Goal: Task Accomplishment & Management: Use online tool/utility

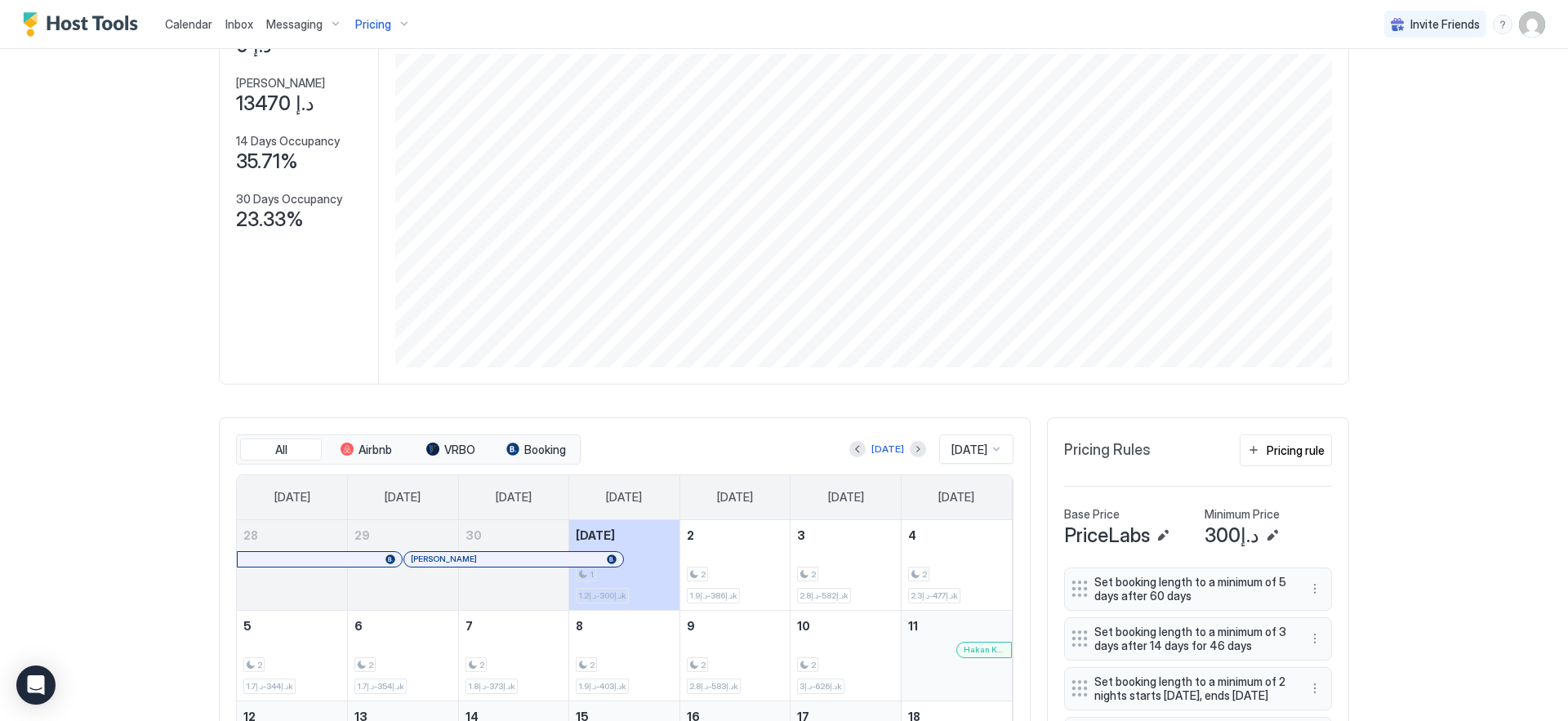
scroll to position [224, 0]
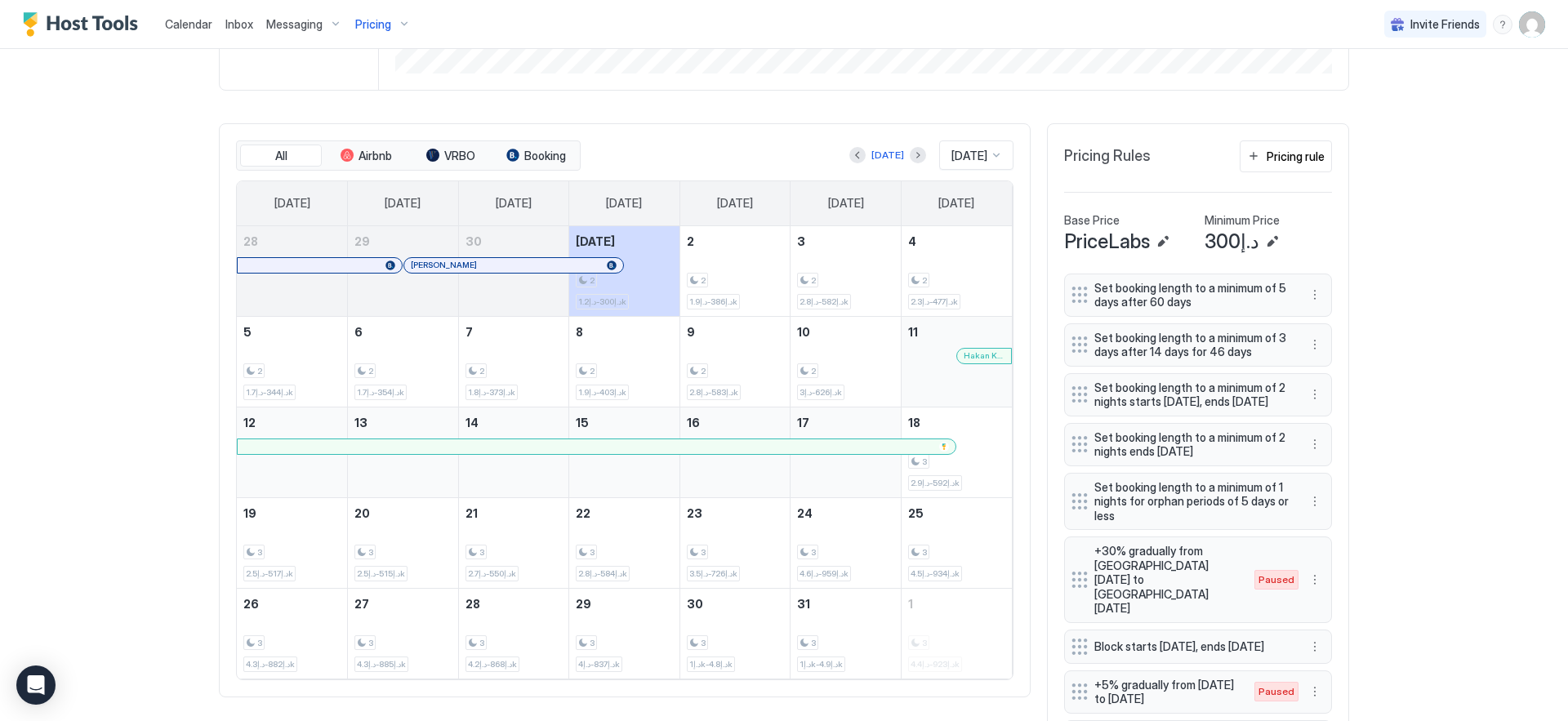
scroll to position [515, 0]
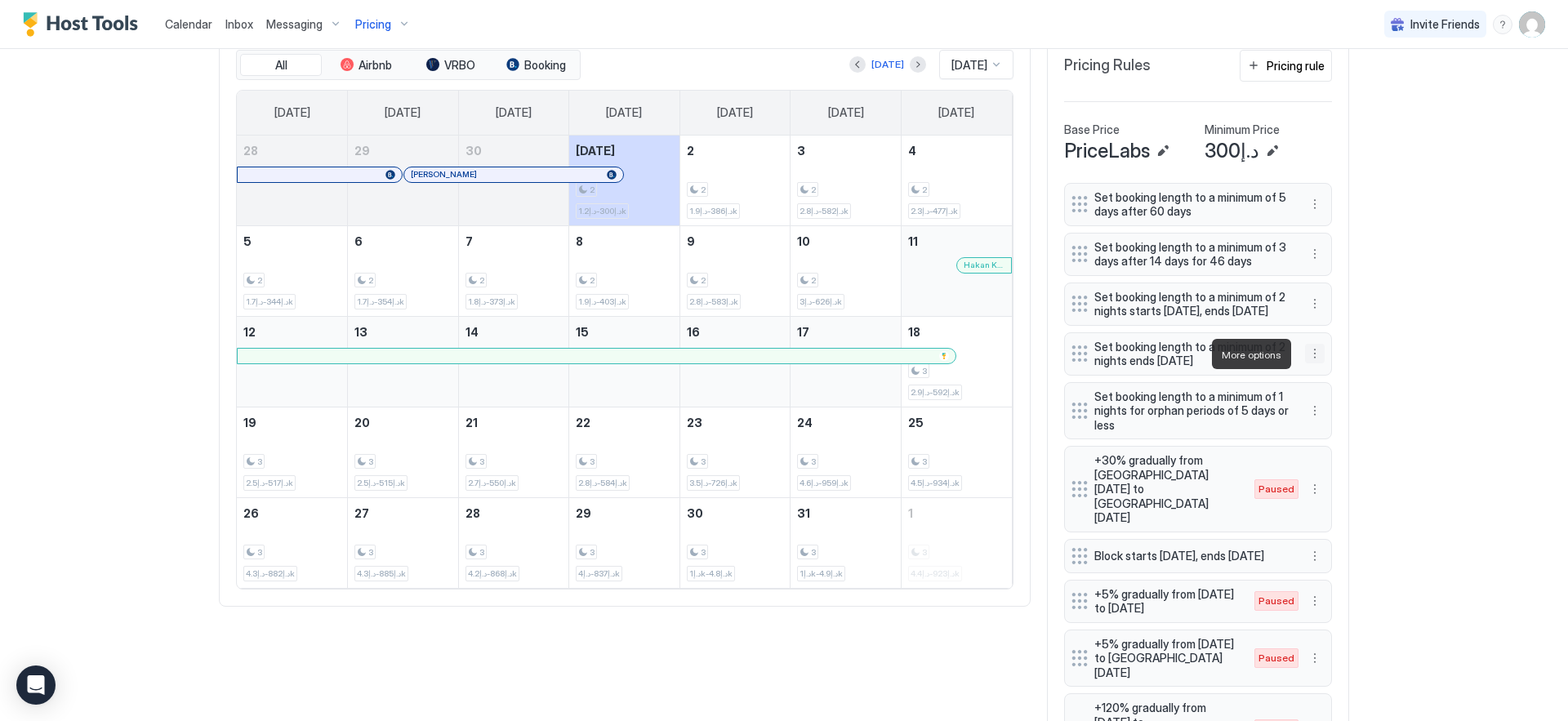
click at [1307, 357] on button "More options" at bounding box center [1315, 354] width 19 height 19
click at [1318, 377] on div "Edit" at bounding box center [1325, 377] width 36 height 12
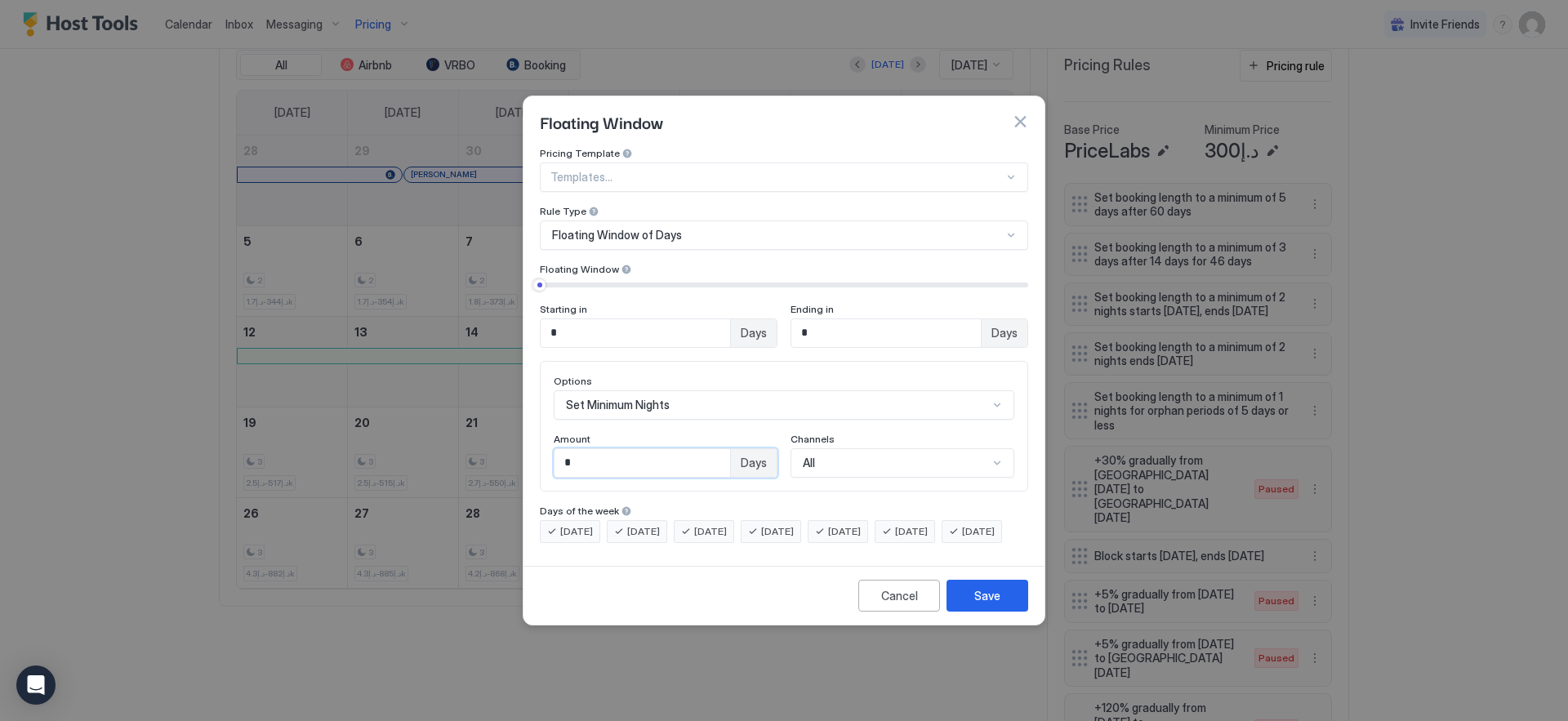
click at [719, 453] on input "*" at bounding box center [642, 463] width 176 height 28
drag, startPoint x: 679, startPoint y: 443, endPoint x: 338, endPoint y: 438, distance: 341.0
click at [338, 438] on div "Floating Window Pricing Template Templates... Rule Type Floating Window of Days…" at bounding box center [784, 360] width 1568 height 721
type input "*"
click at [989, 602] on div "Save" at bounding box center [988, 596] width 26 height 18
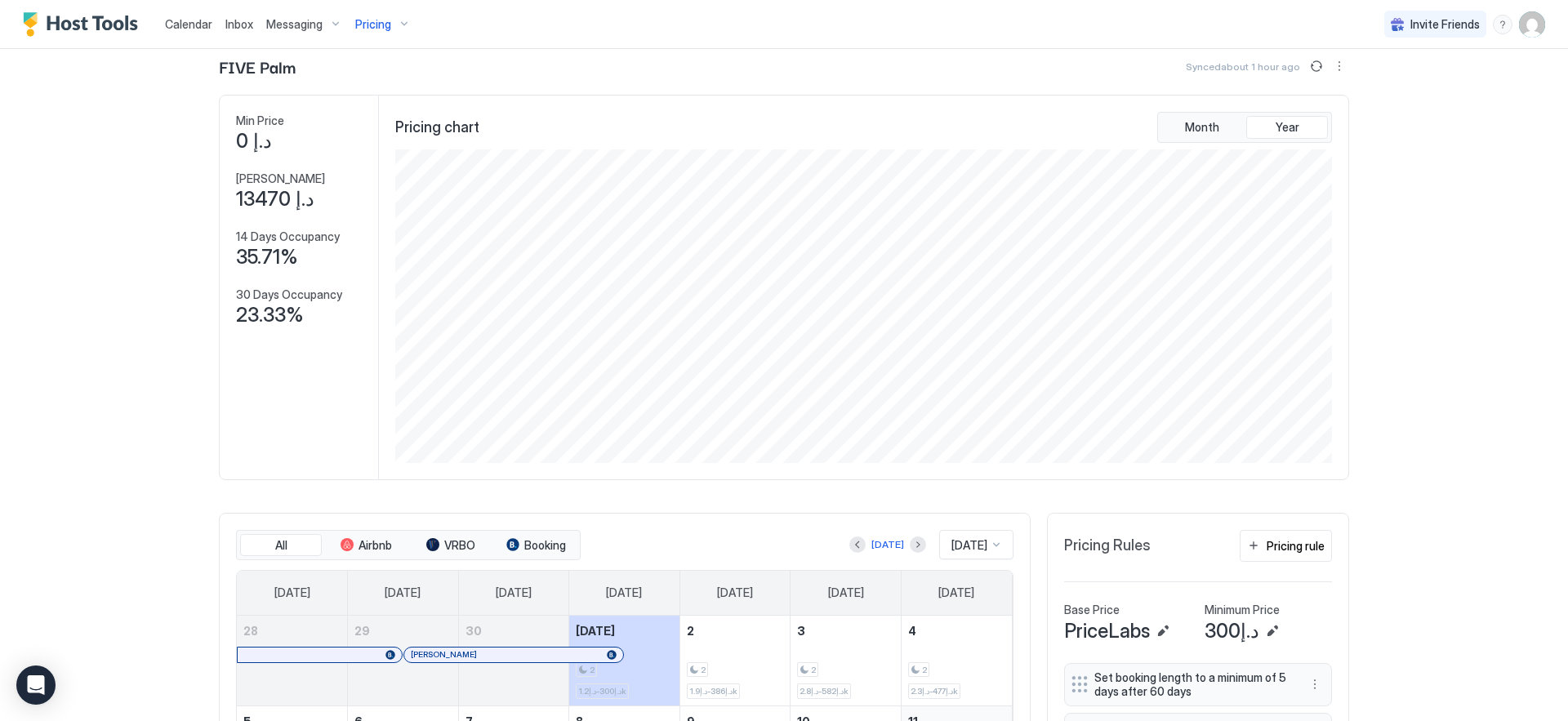
scroll to position [0, 0]
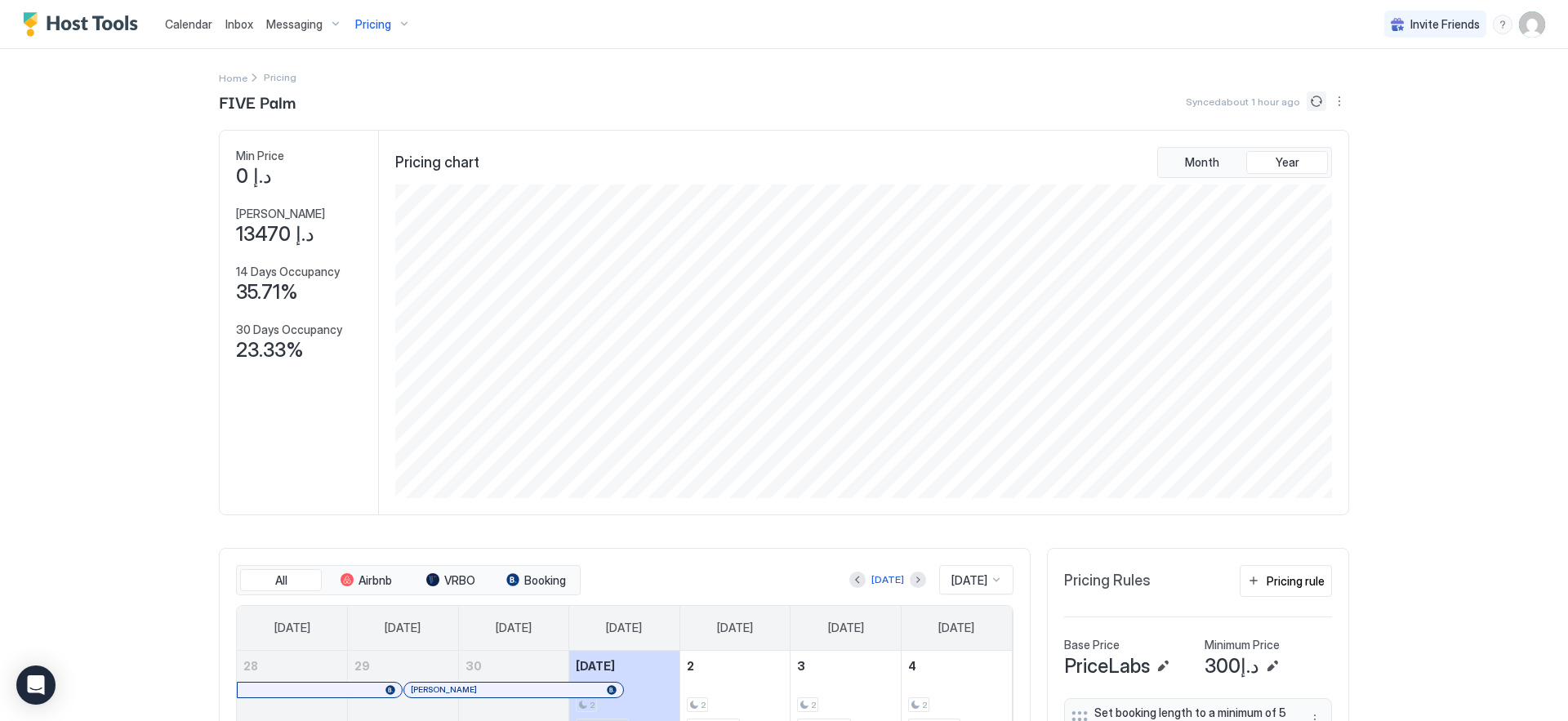
click at [1313, 103] on button "Sync prices" at bounding box center [1317, 101] width 19 height 19
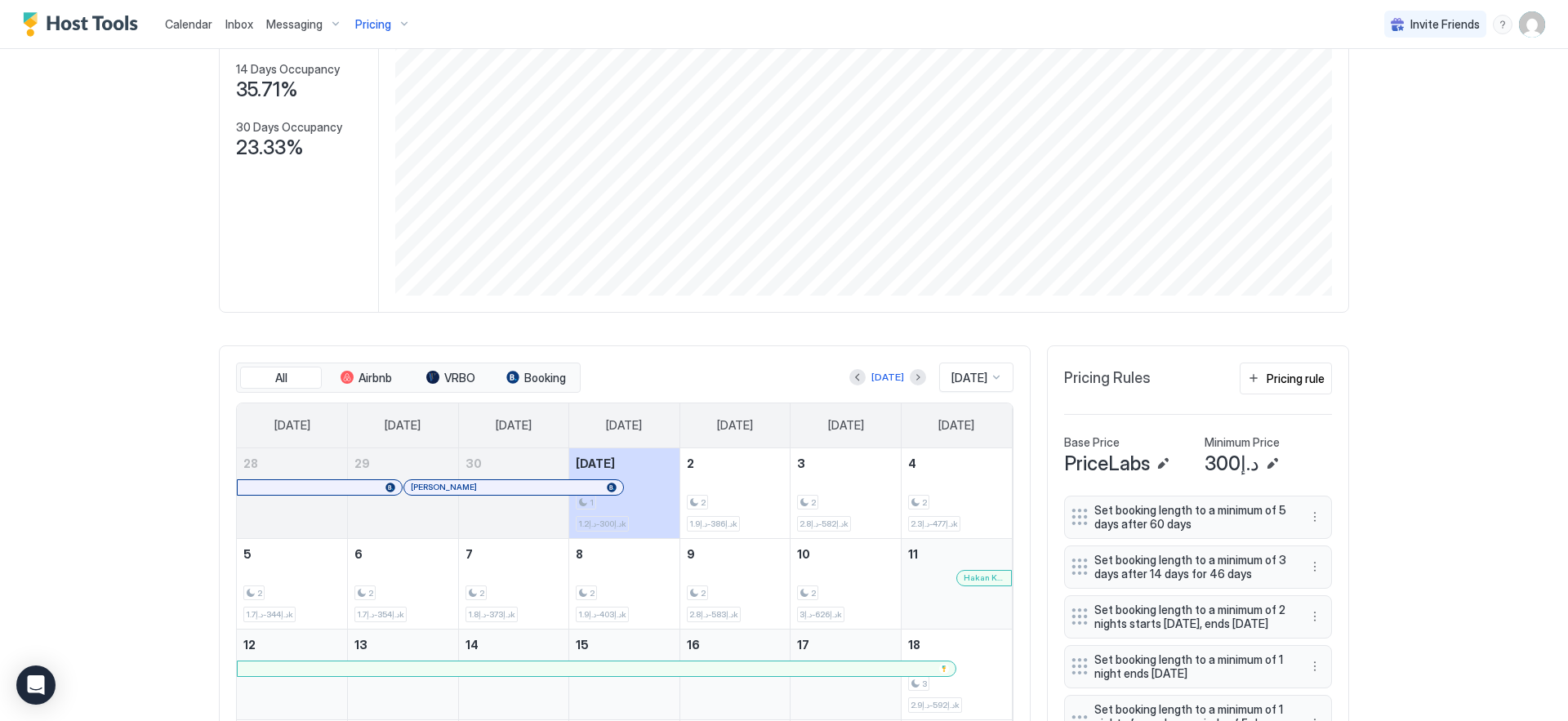
scroll to position [265, 0]
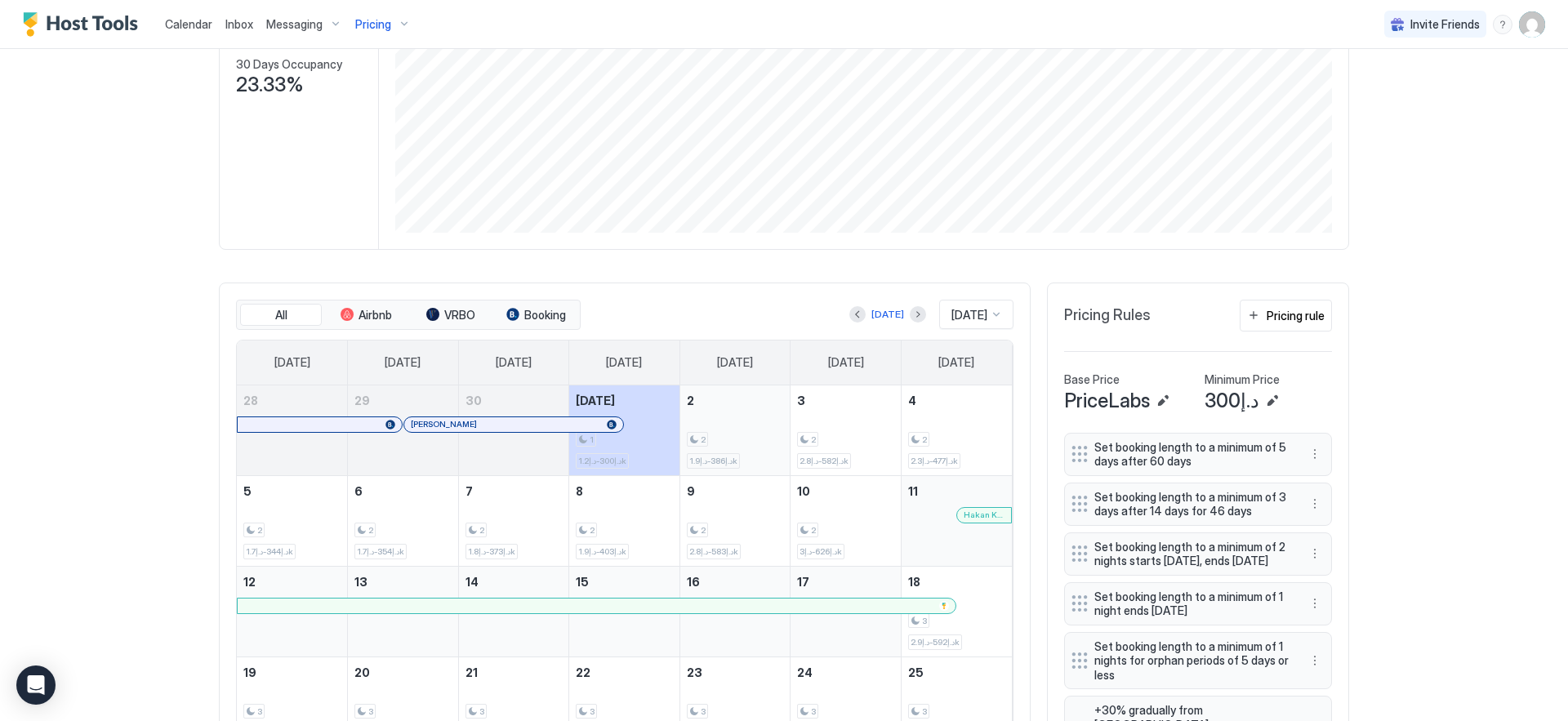
click at [730, 401] on div "2 د.إ386-د.إ1.9k" at bounding box center [735, 430] width 97 height 77
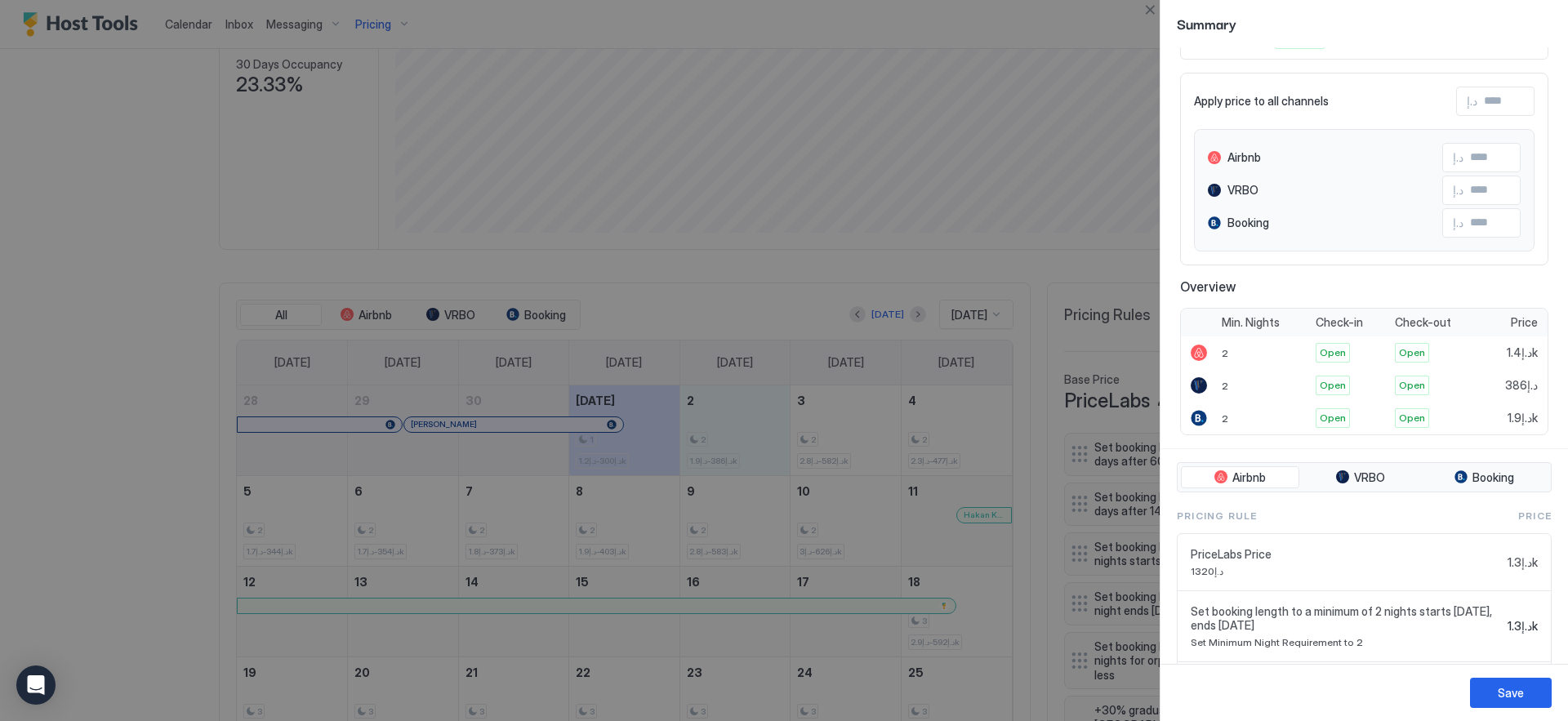
scroll to position [304, 0]
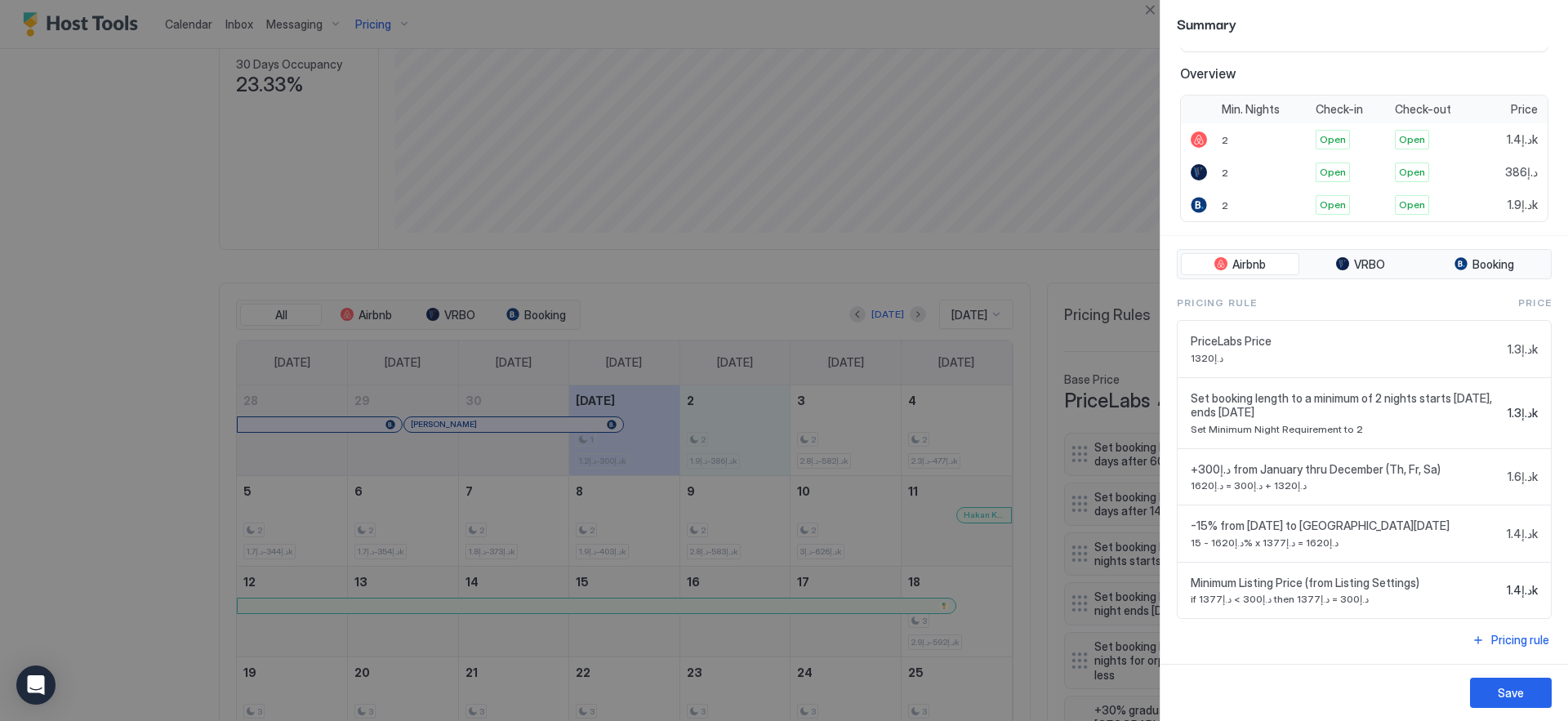
click at [1033, 256] on div at bounding box center [784, 360] width 1568 height 721
click at [1150, 3] on button "Close" at bounding box center [1150, 10] width 19 height 19
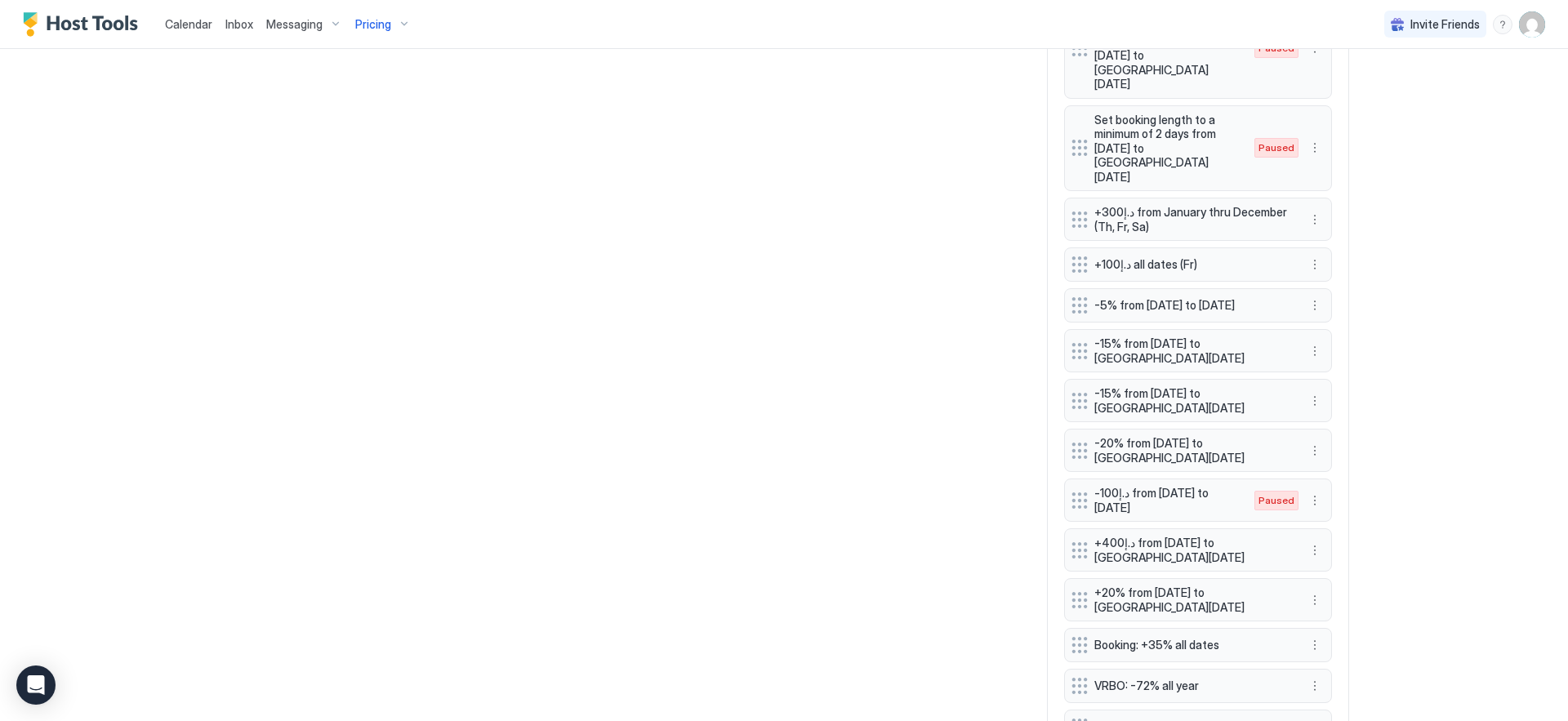
scroll to position [1592, 0]
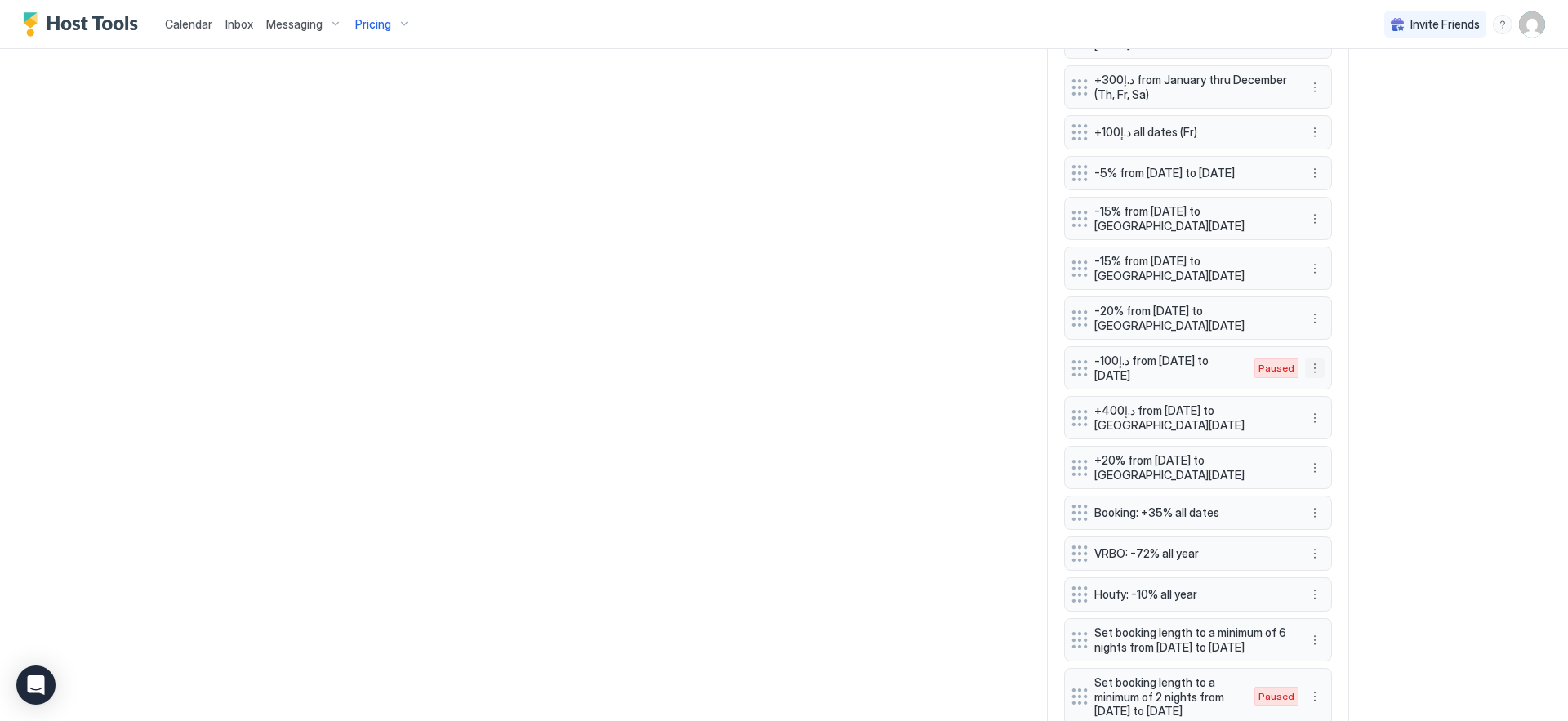
click at [1305, 359] on button "More options" at bounding box center [1315, 368] width 19 height 19
click at [1318, 296] on div "Edit" at bounding box center [1325, 294] width 36 height 12
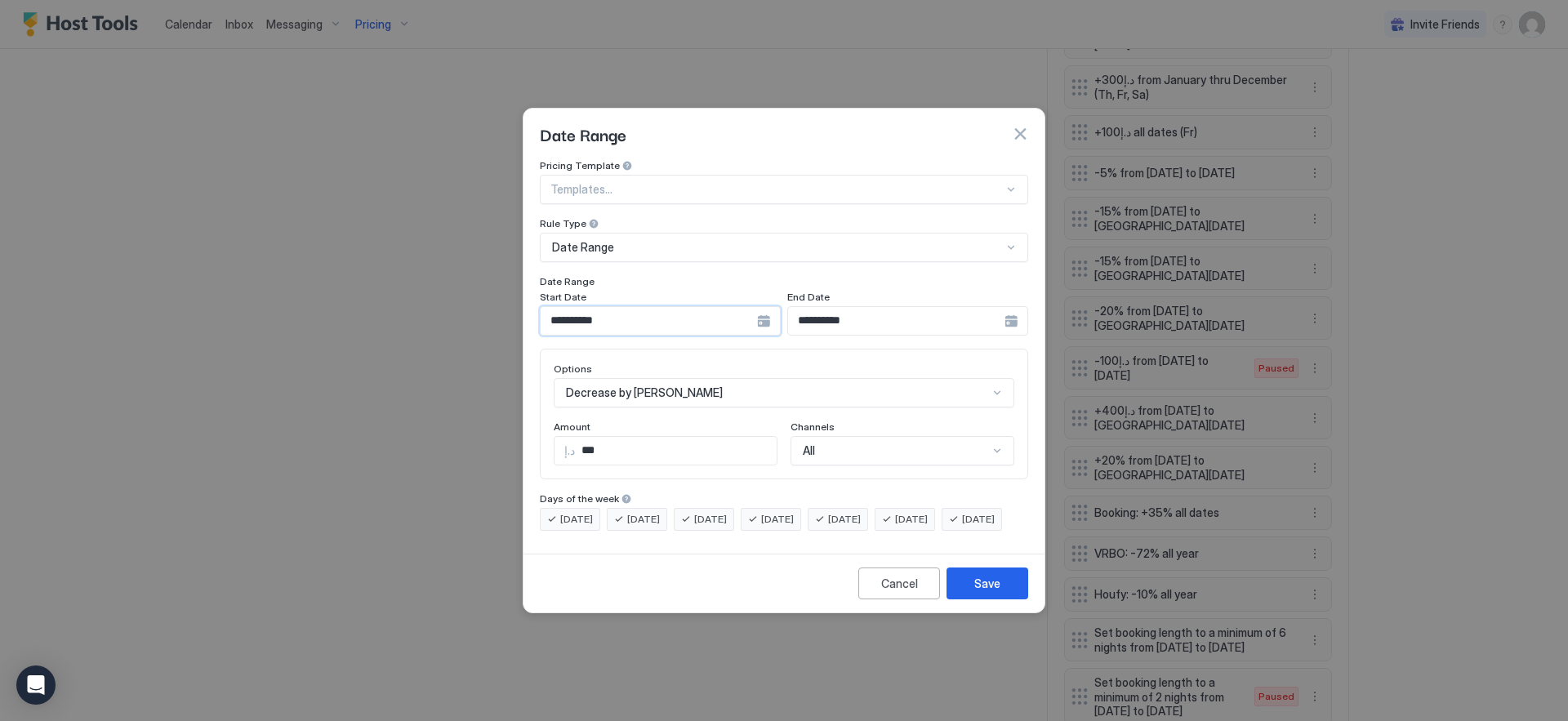
click at [735, 311] on input "**********" at bounding box center [649, 321] width 216 height 28
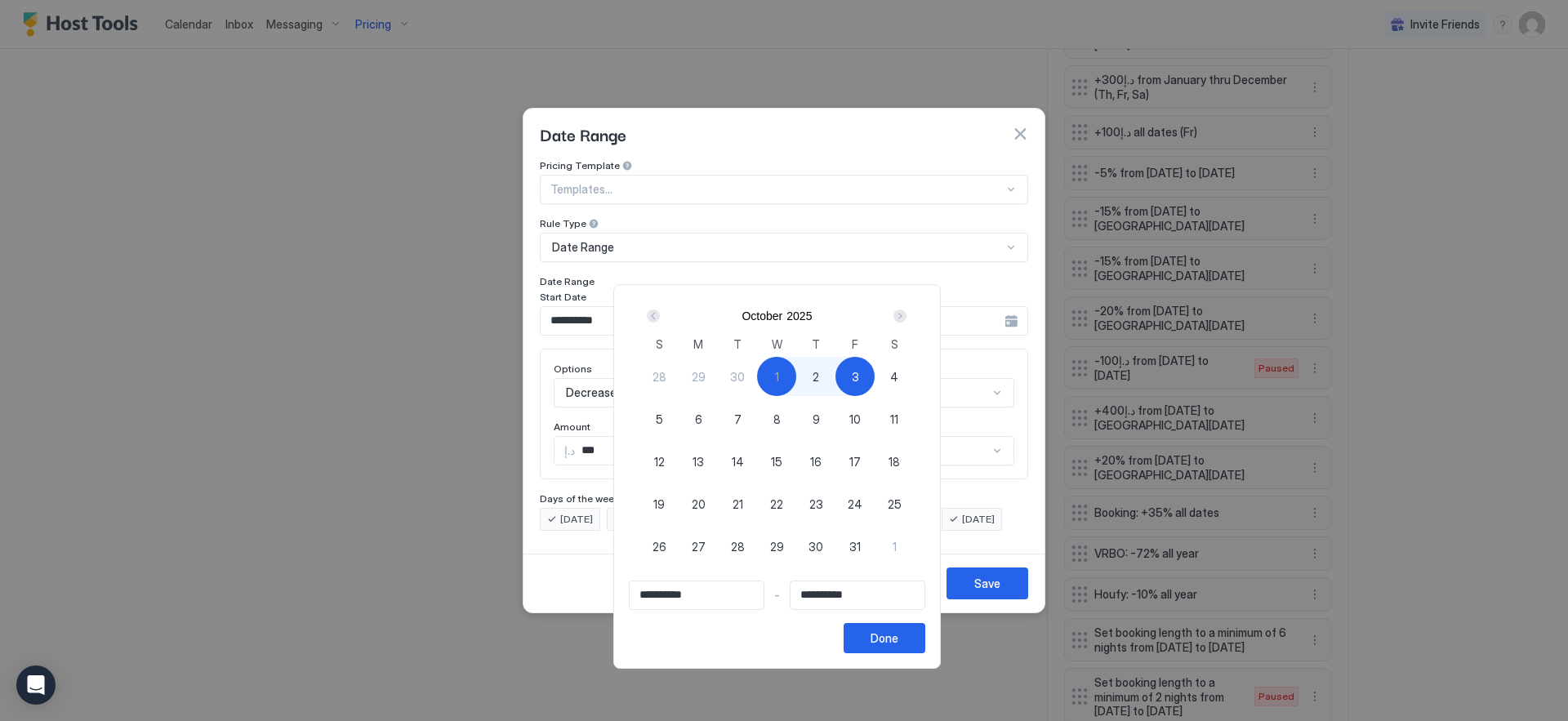
click at [835, 384] on div "2" at bounding box center [816, 376] width 39 height 39
type input "**********"
click at [899, 615] on div "**********" at bounding box center [777, 616] width 297 height 73
click at [891, 636] on div "Done" at bounding box center [884, 638] width 28 height 18
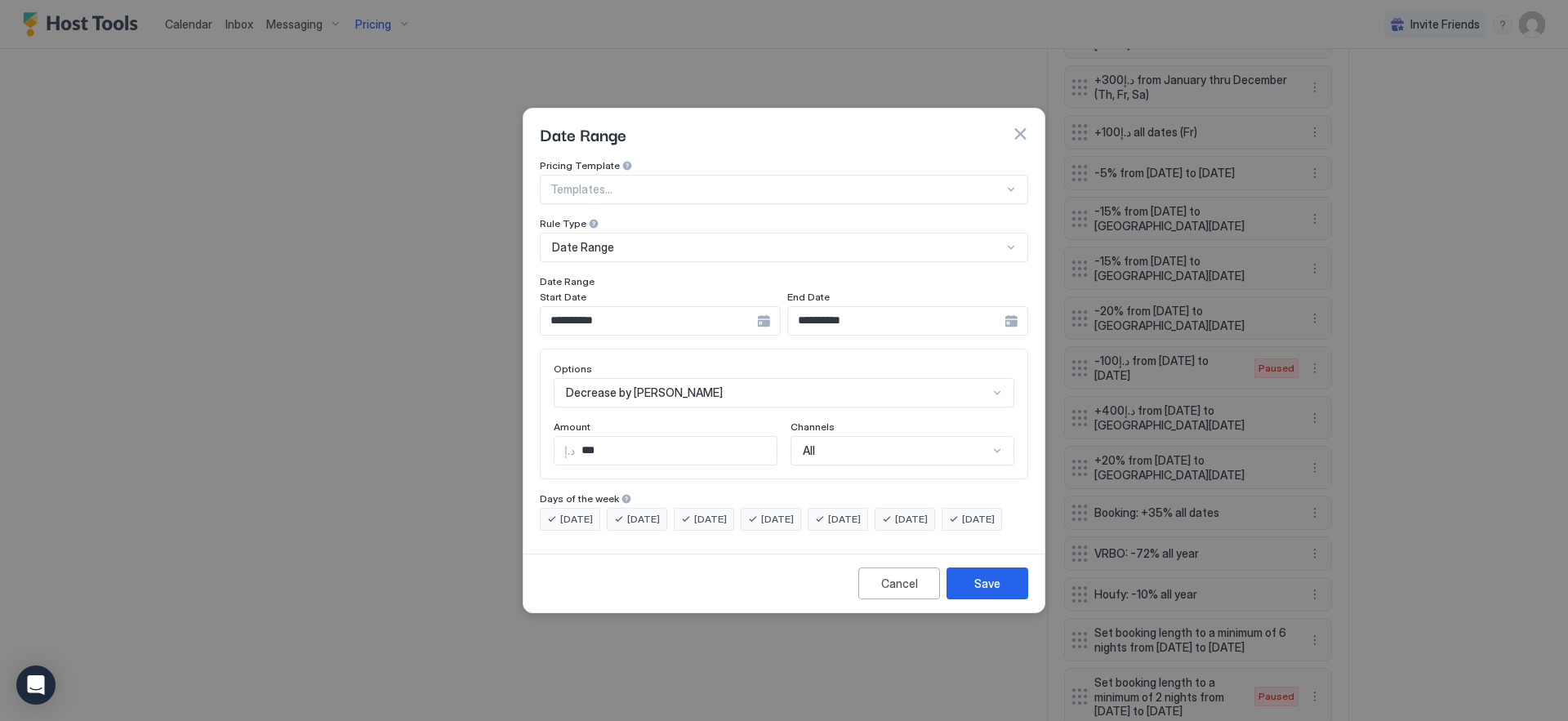
click at [677, 379] on div "Decrease by [PERSON_NAME]" at bounding box center [784, 393] width 461 height 30
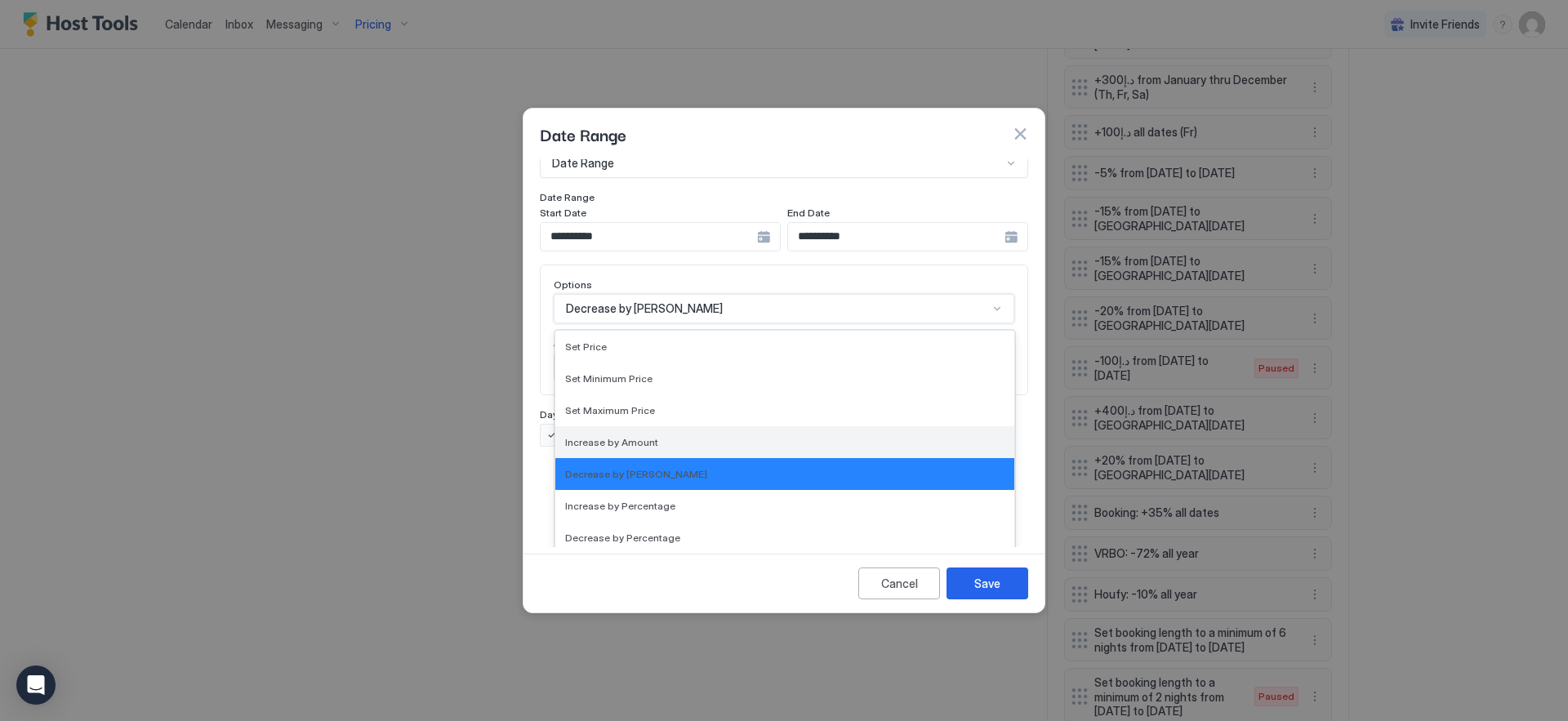
click at [685, 426] on div "Increase by Amount" at bounding box center [784, 442] width 459 height 32
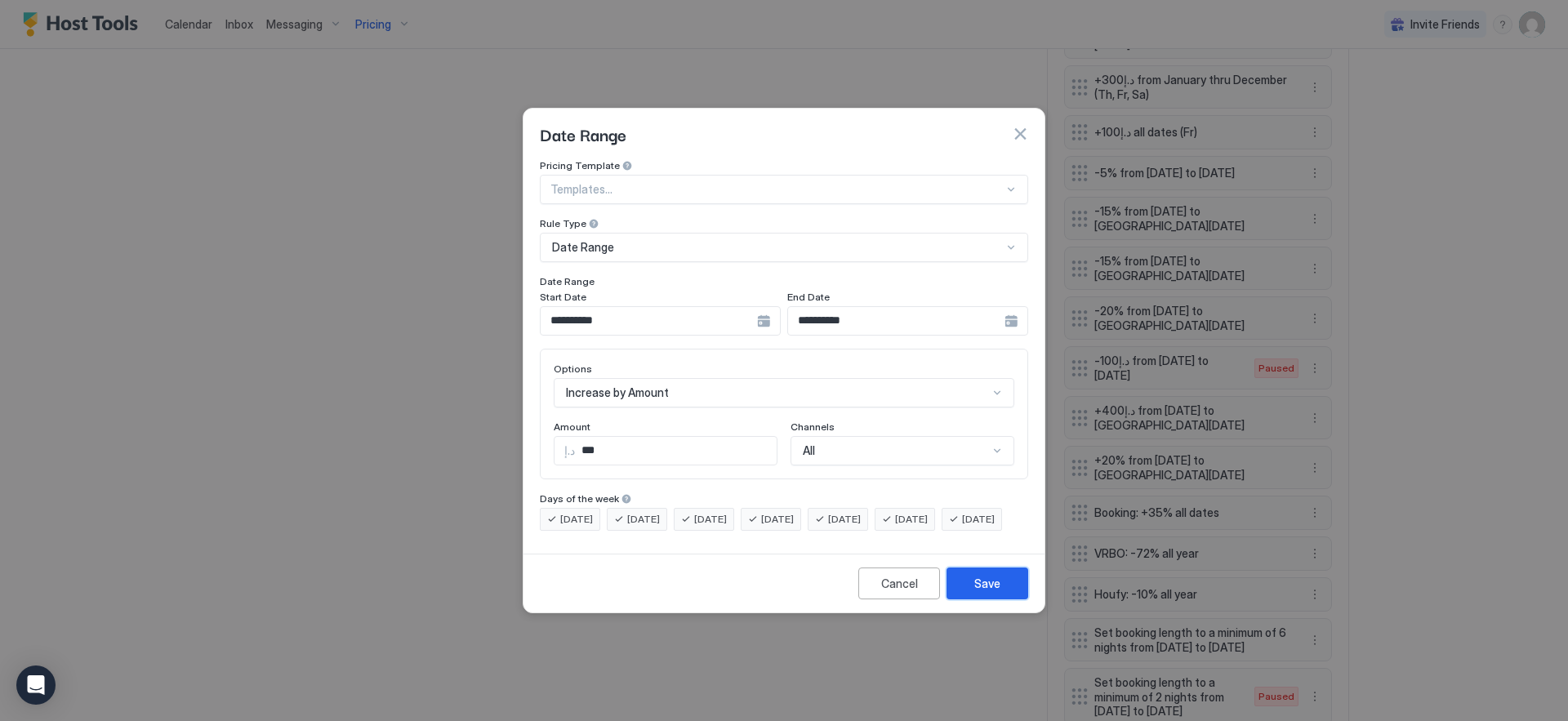
click at [988, 592] on div "Save" at bounding box center [988, 584] width 26 height 18
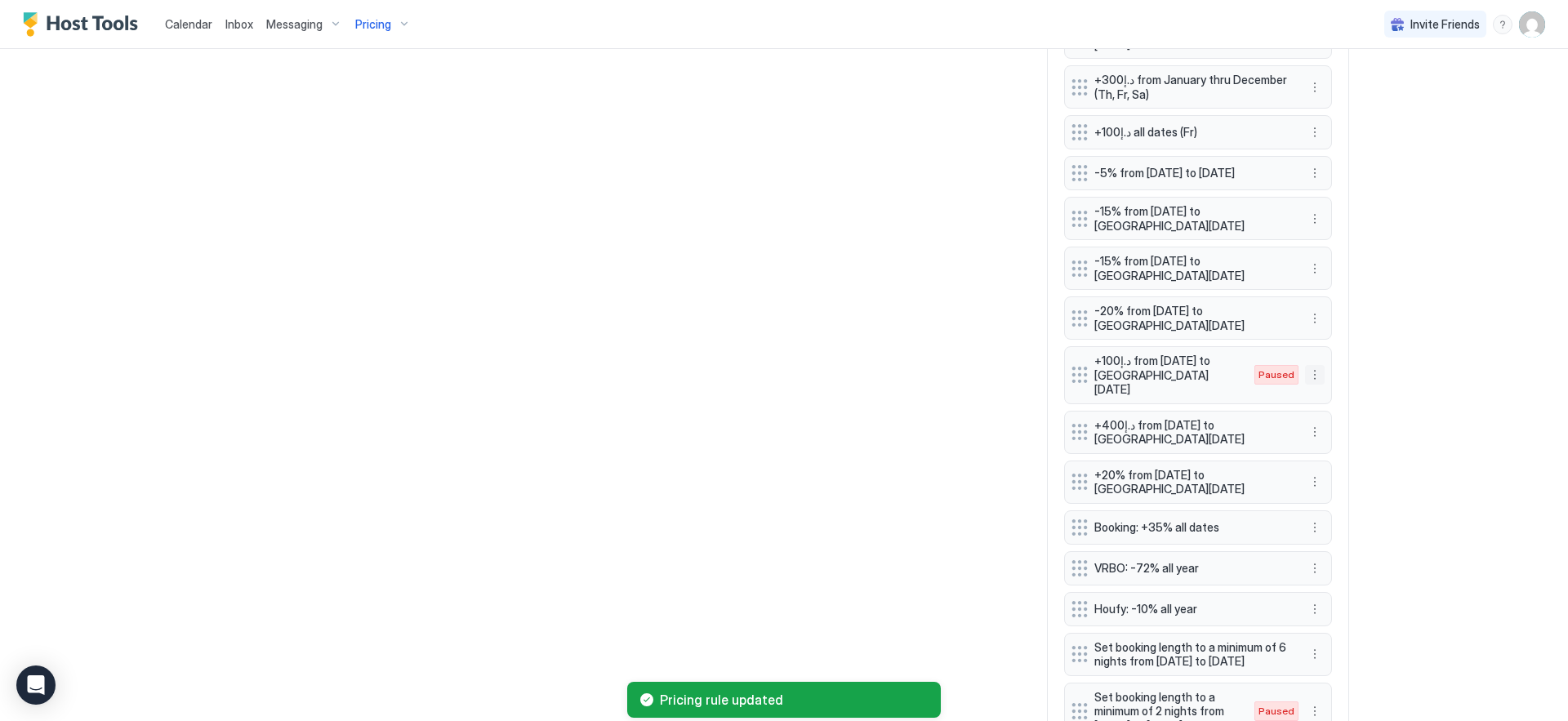
click at [1310, 365] on button "More options" at bounding box center [1315, 374] width 19 height 19
click at [1326, 315] on span "Enable" at bounding box center [1340, 320] width 32 height 12
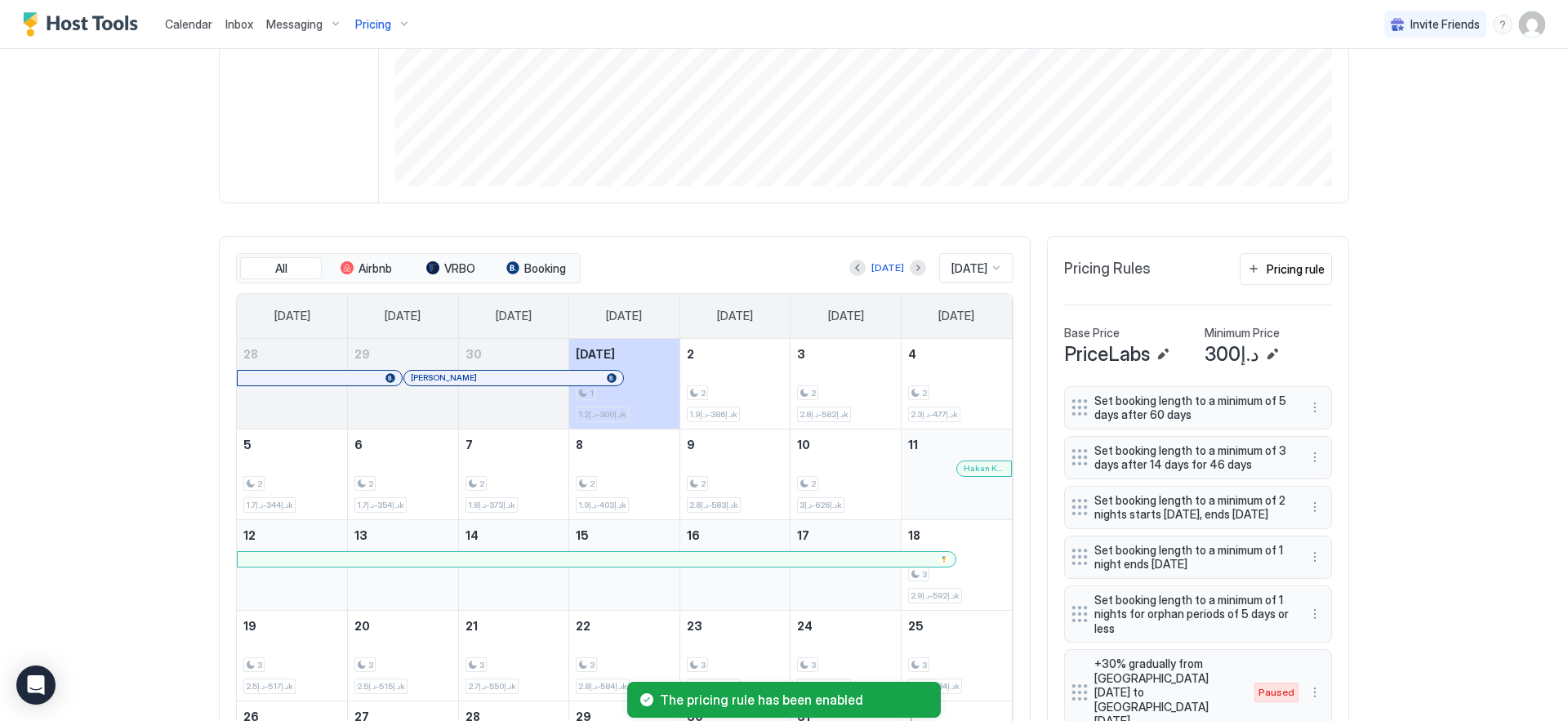
scroll to position [314, 0]
click at [716, 362] on div "2 د.إ414-د.إ2k" at bounding box center [735, 382] width 97 height 77
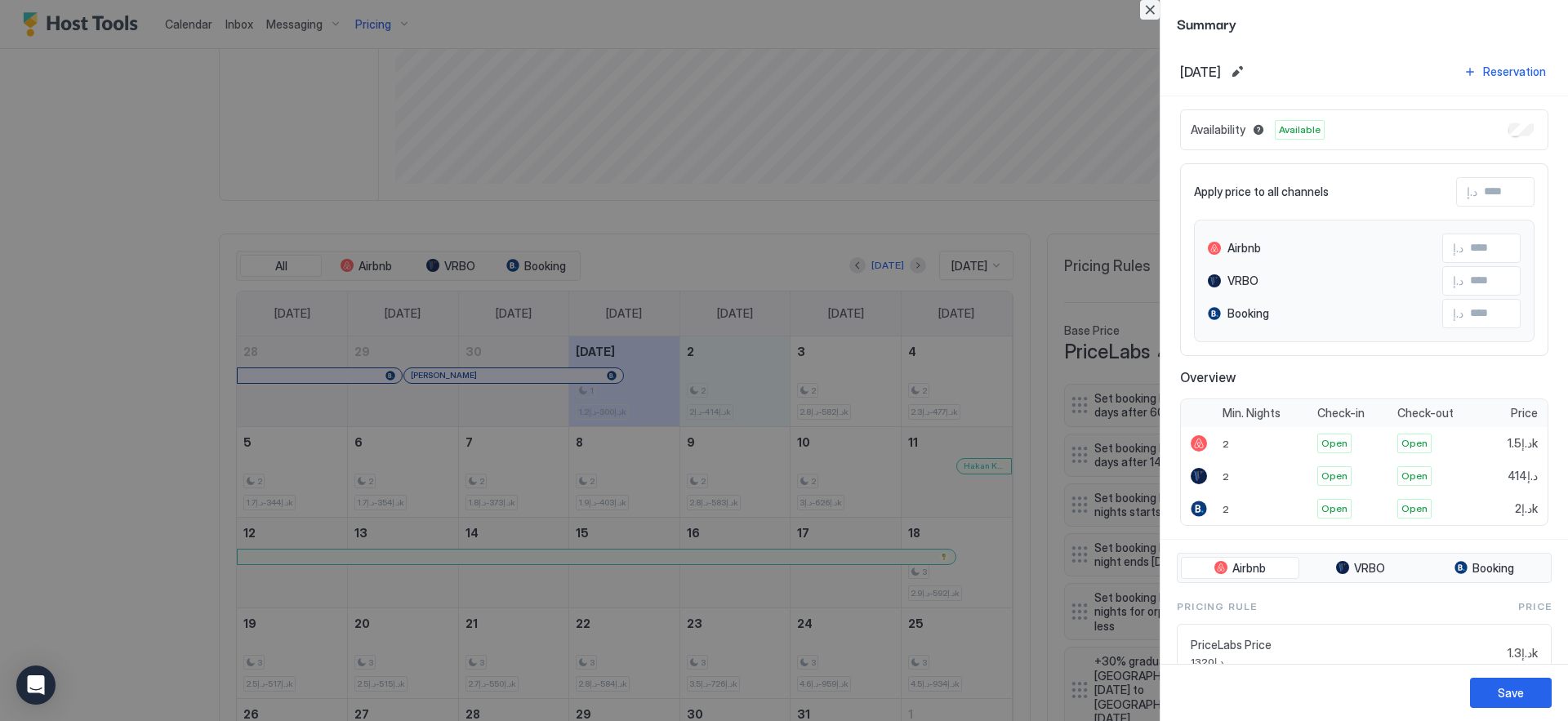
click at [1147, 11] on button "Close" at bounding box center [1150, 10] width 19 height 19
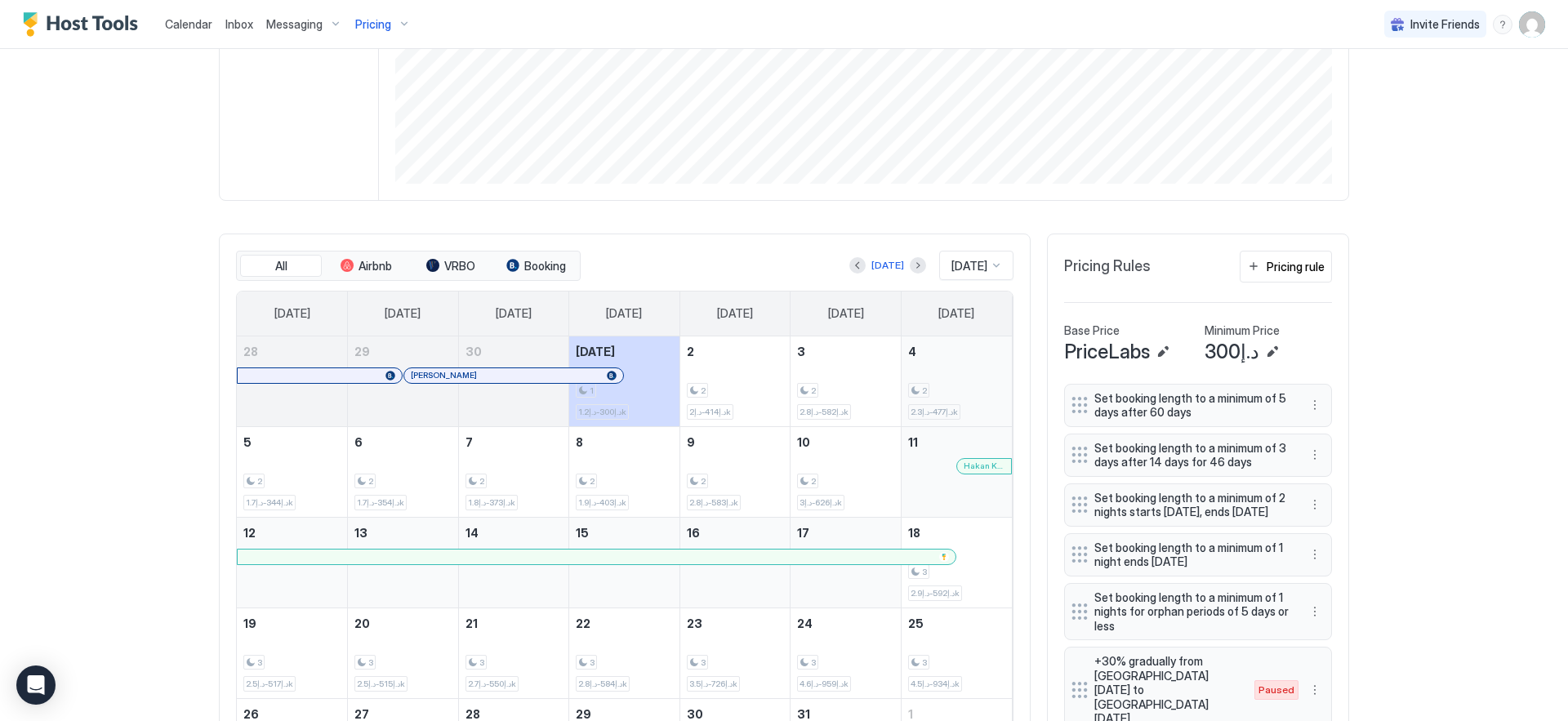
click at [939, 376] on div "2 د.إ477-د.إ2.3k" at bounding box center [956, 382] width 97 height 77
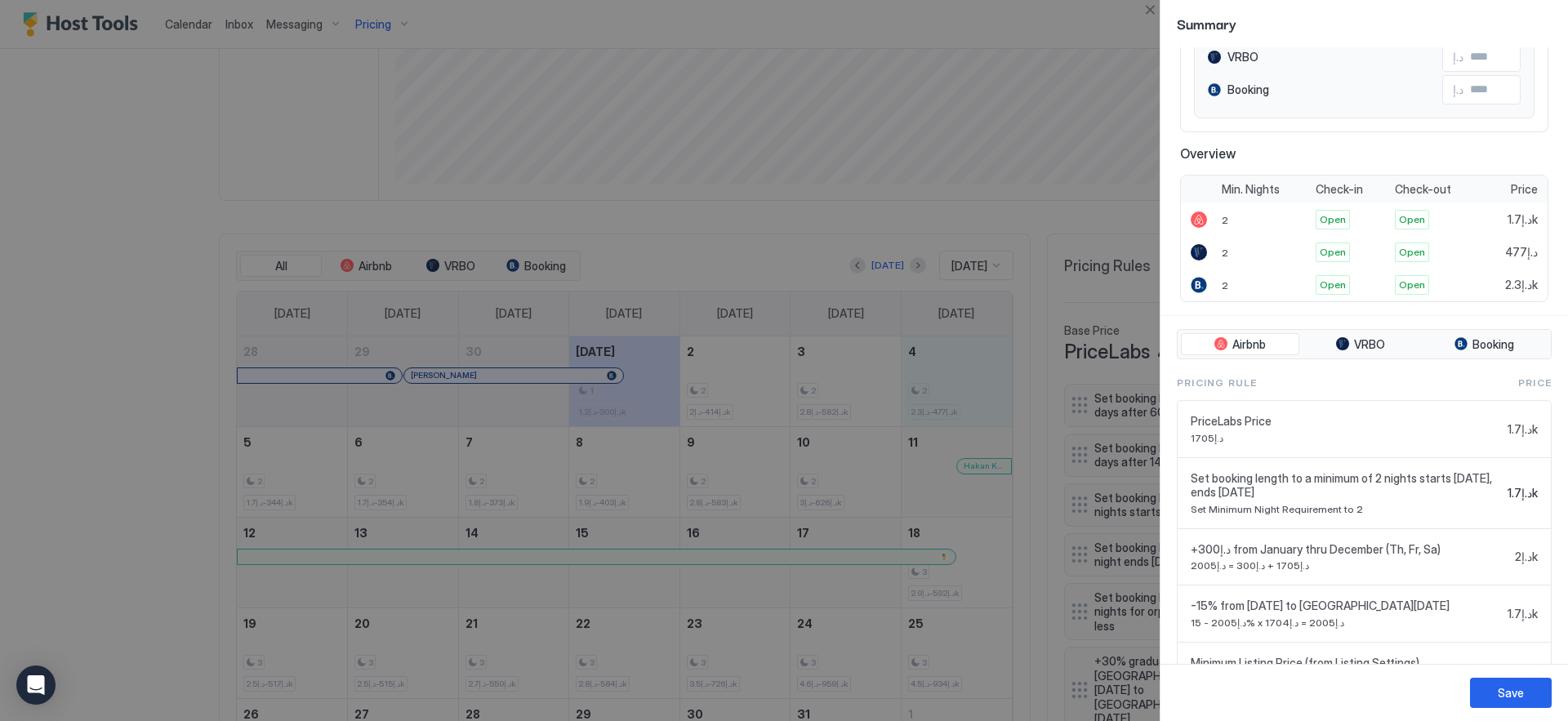
scroll to position [304, 0]
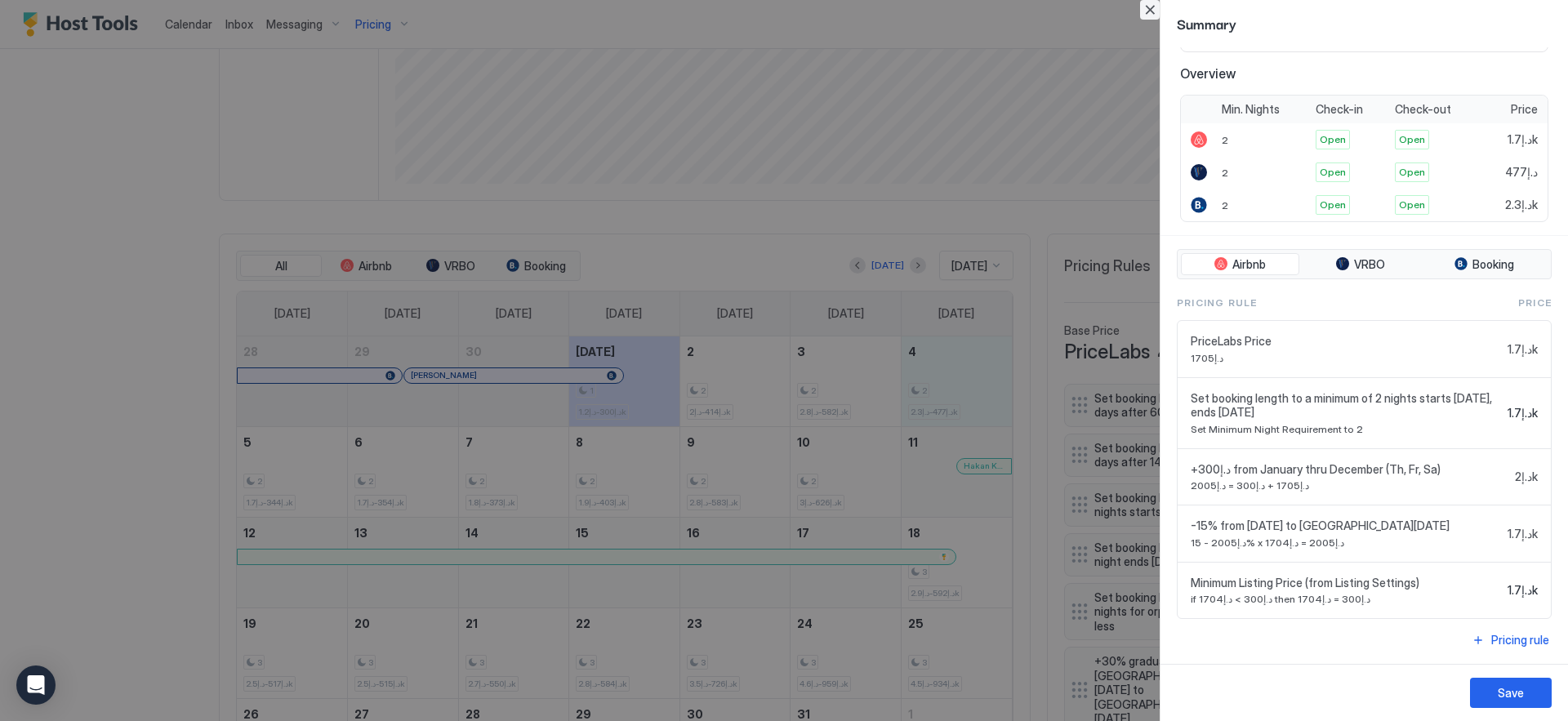
click at [1150, 13] on button "Close" at bounding box center [1150, 10] width 19 height 19
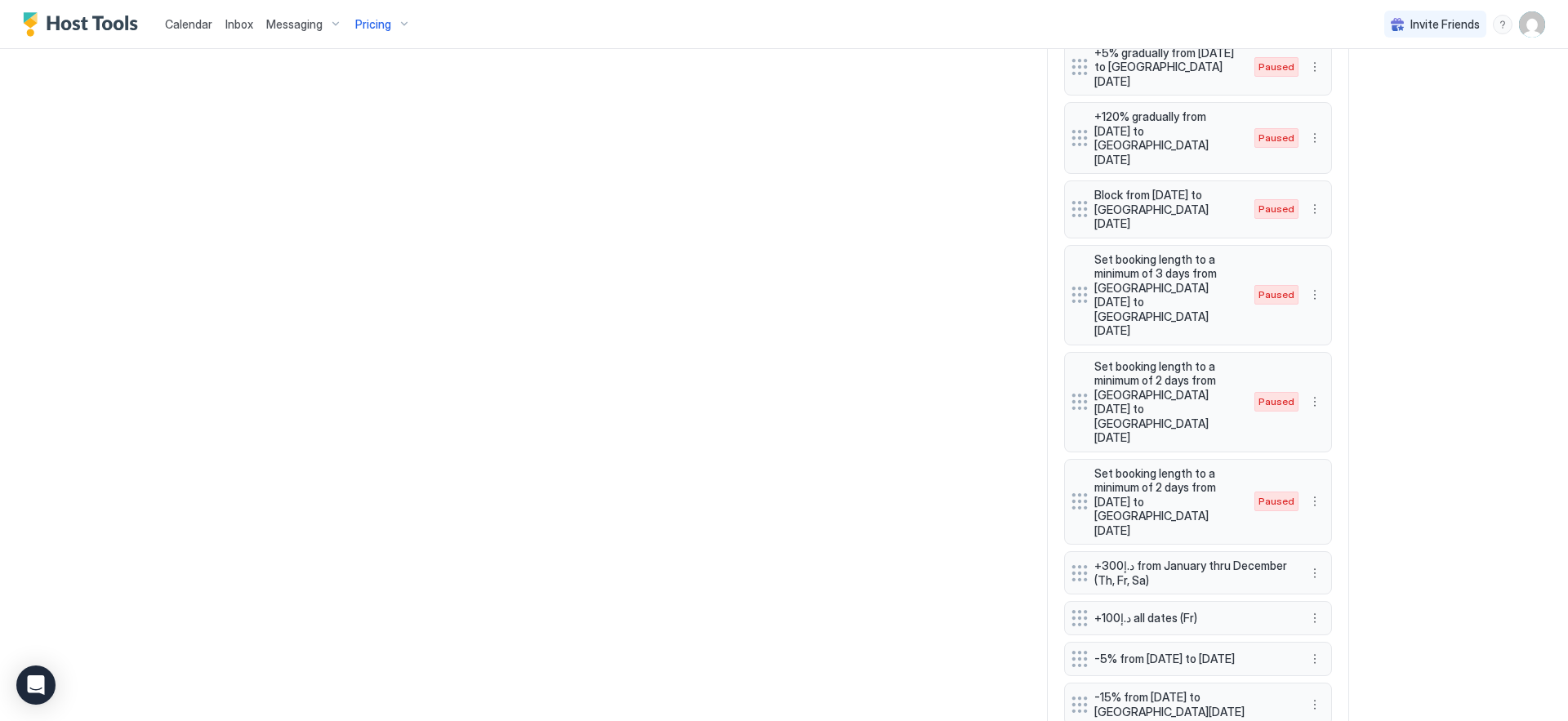
scroll to position [1592, 0]
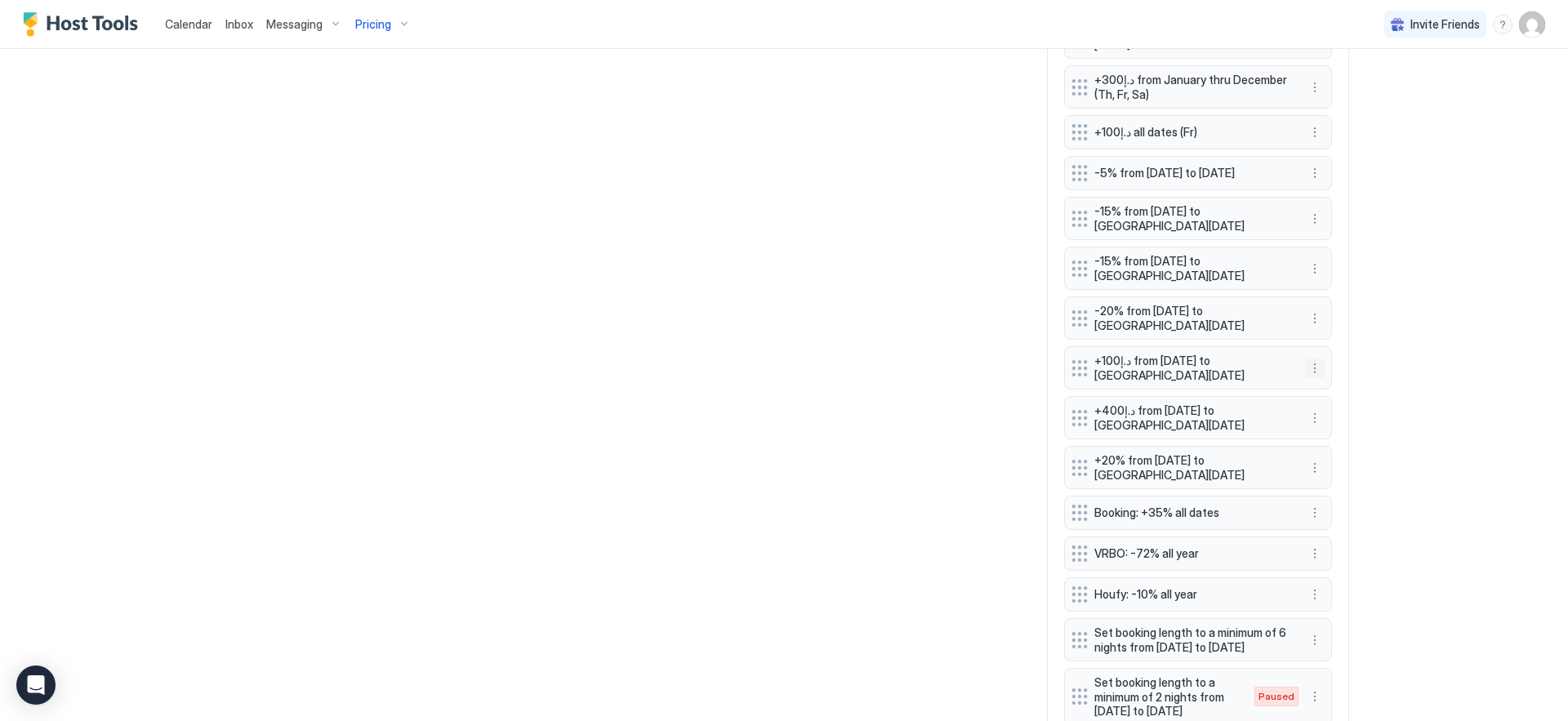
click at [1315, 359] on button "More options" at bounding box center [1315, 368] width 19 height 19
click at [1325, 325] on span "Pause" at bounding box center [1339, 320] width 30 height 12
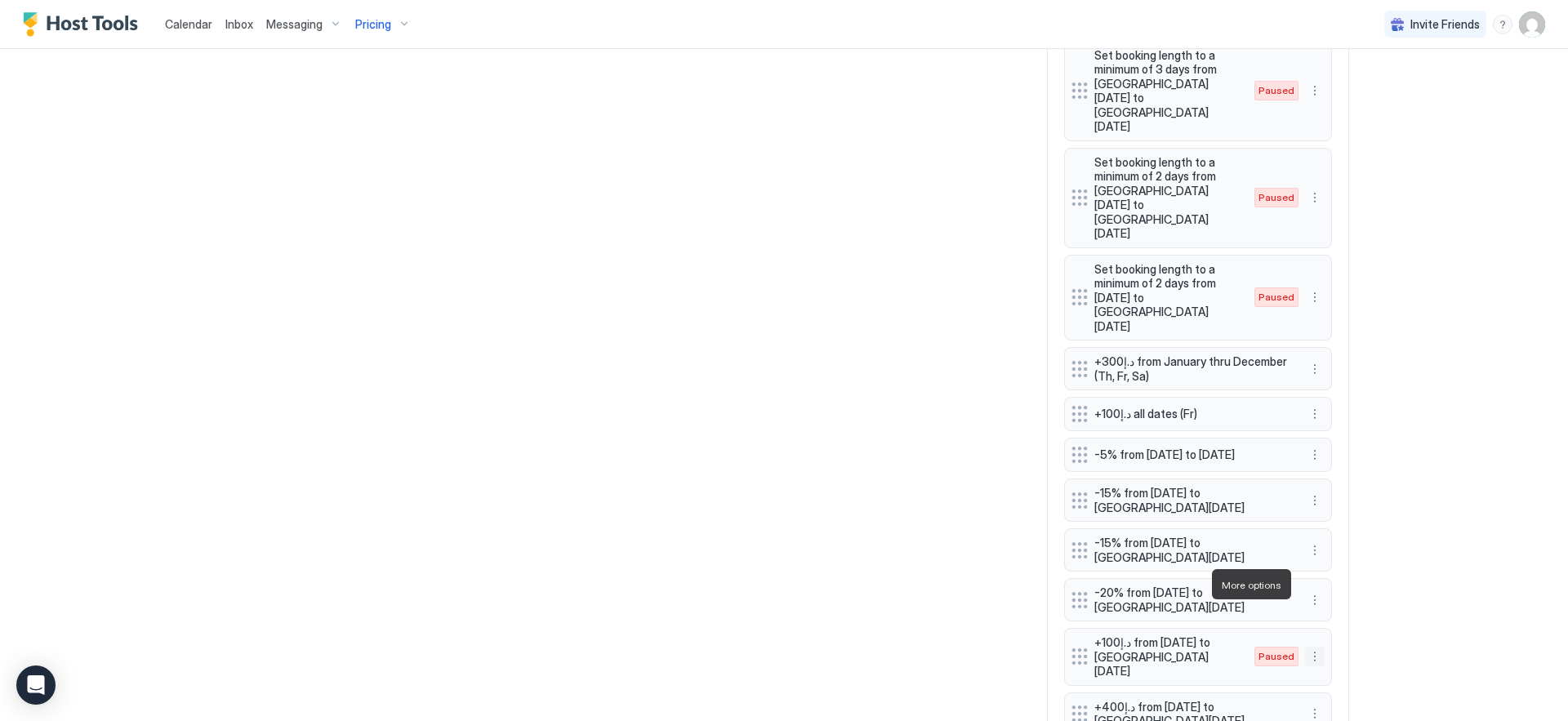
scroll to position [1351, 0]
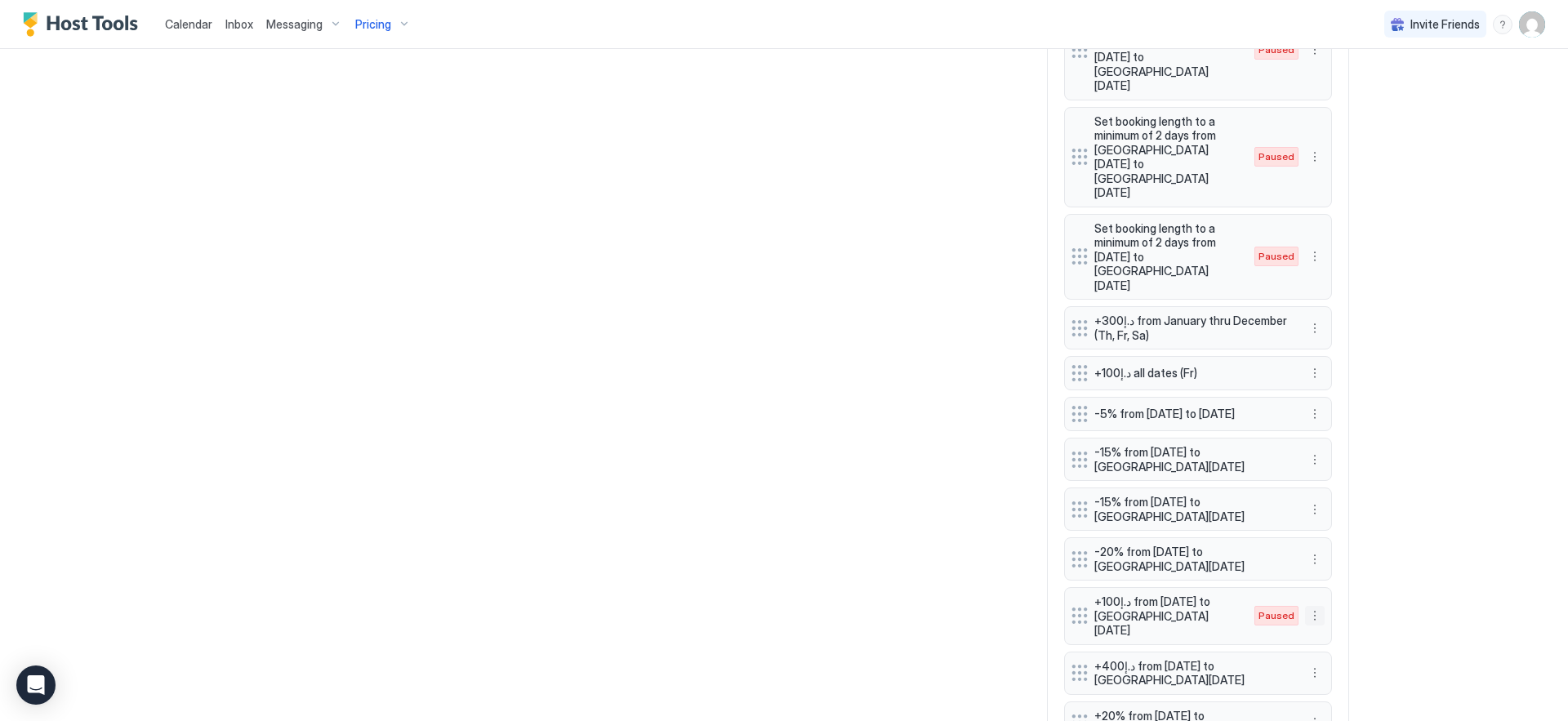
click at [1306, 606] on button "More options" at bounding box center [1315, 615] width 19 height 19
click at [1313, 528] on div "Edit" at bounding box center [1332, 536] width 63 height 26
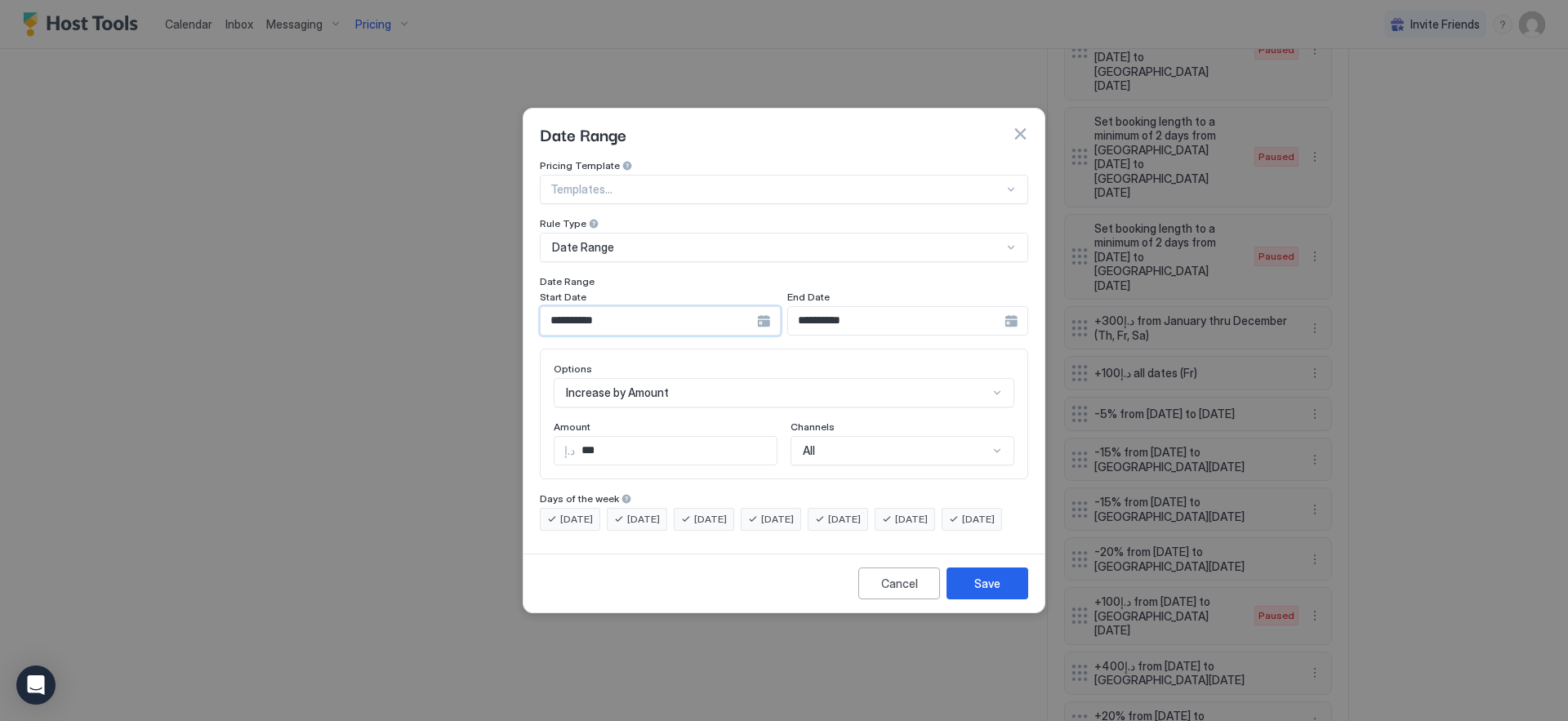
click at [696, 307] on input "**********" at bounding box center [649, 321] width 216 height 28
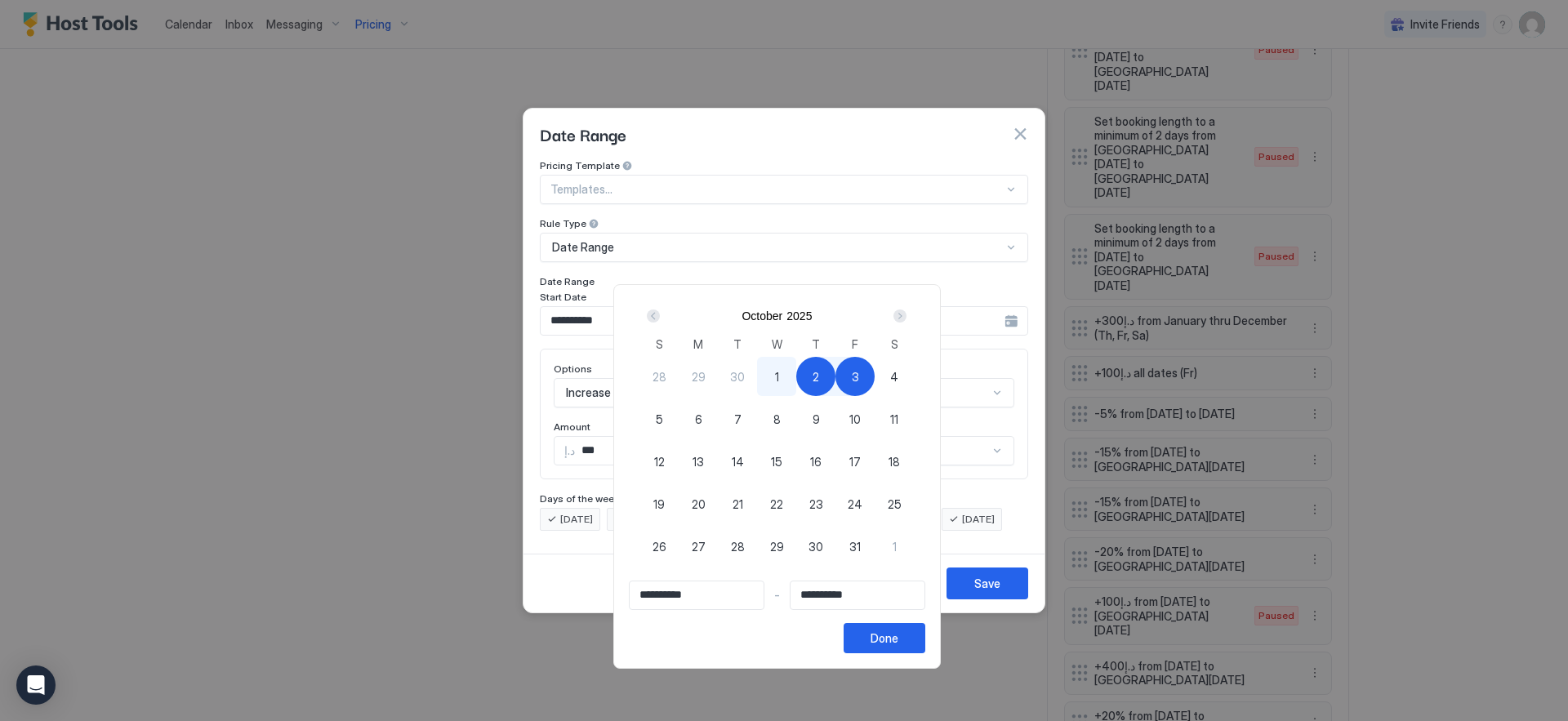
click at [895, 371] on div "4" at bounding box center [894, 376] width 39 height 39
type input "**********"
click at [664, 412] on span "5" at bounding box center [659, 419] width 7 height 18
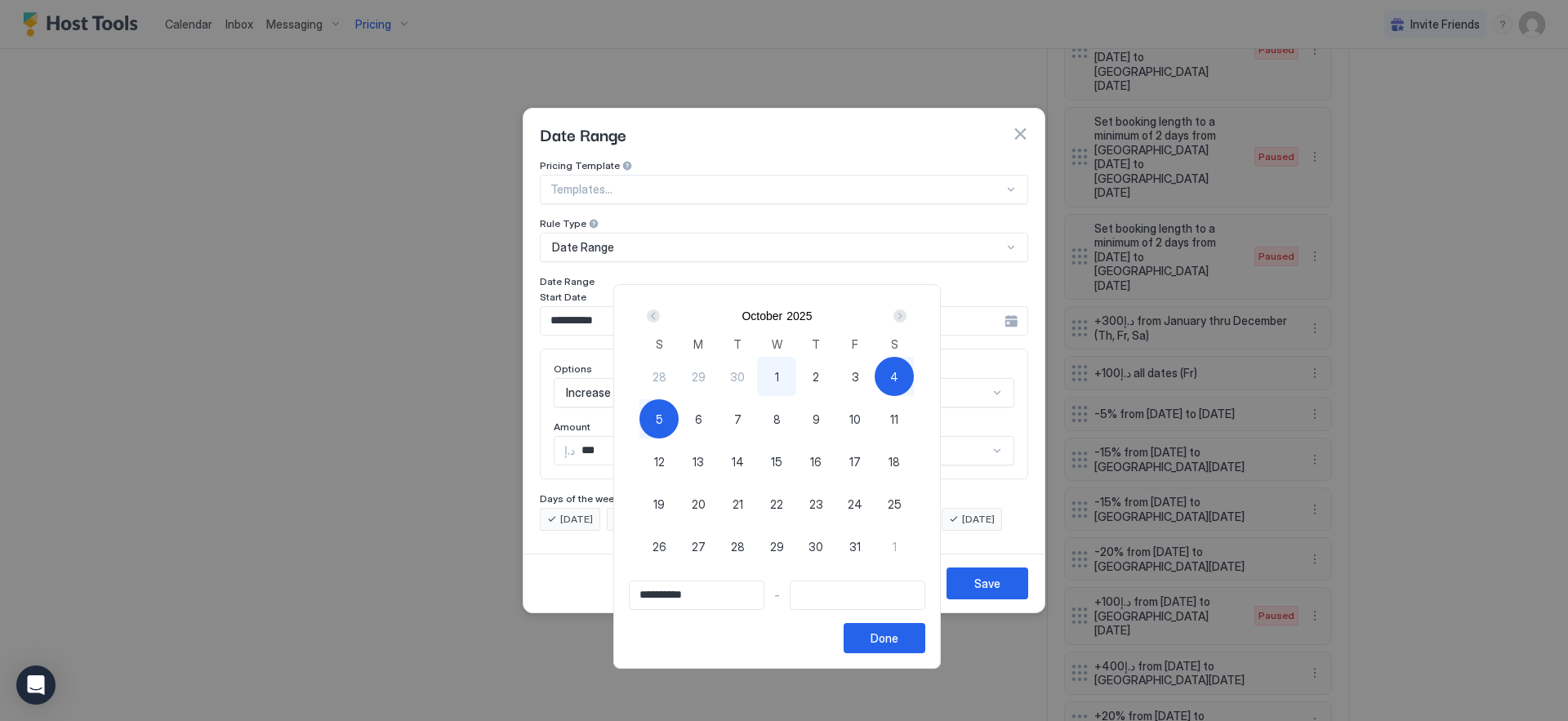
type input "**********"
click at [897, 631] on div "Done" at bounding box center [884, 638] width 28 height 18
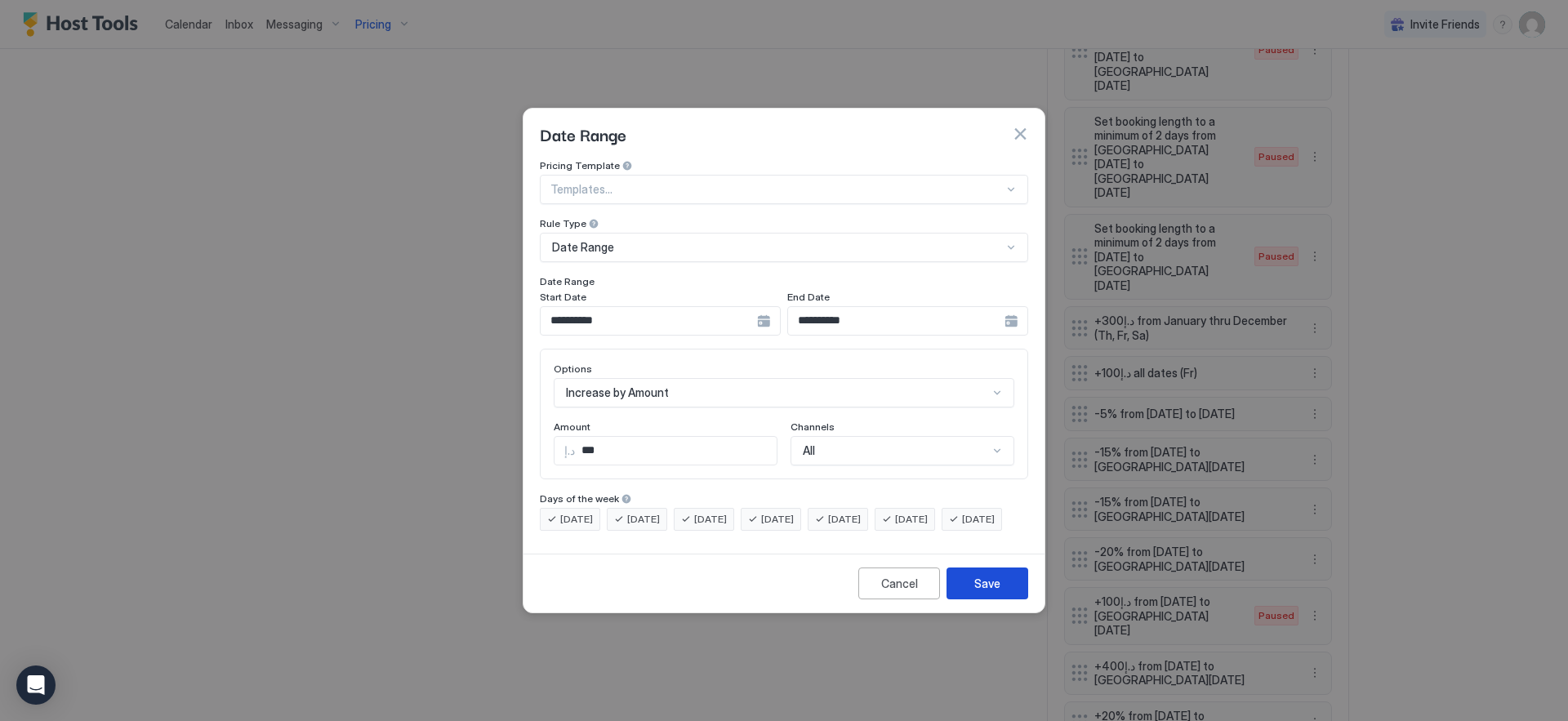
click at [966, 599] on button "Save" at bounding box center [987, 583] width 81 height 32
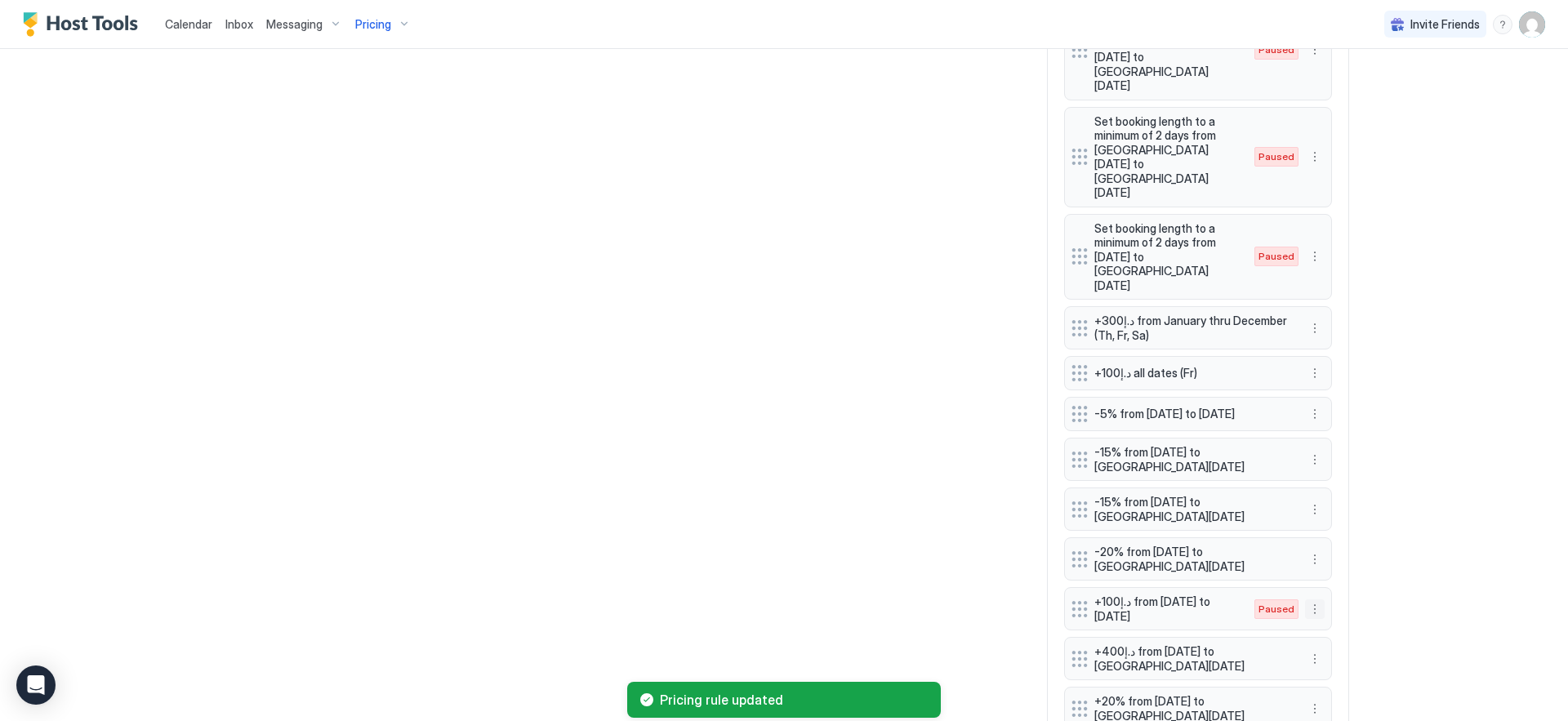
click at [1309, 599] on button "More options" at bounding box center [1315, 609] width 19 height 19
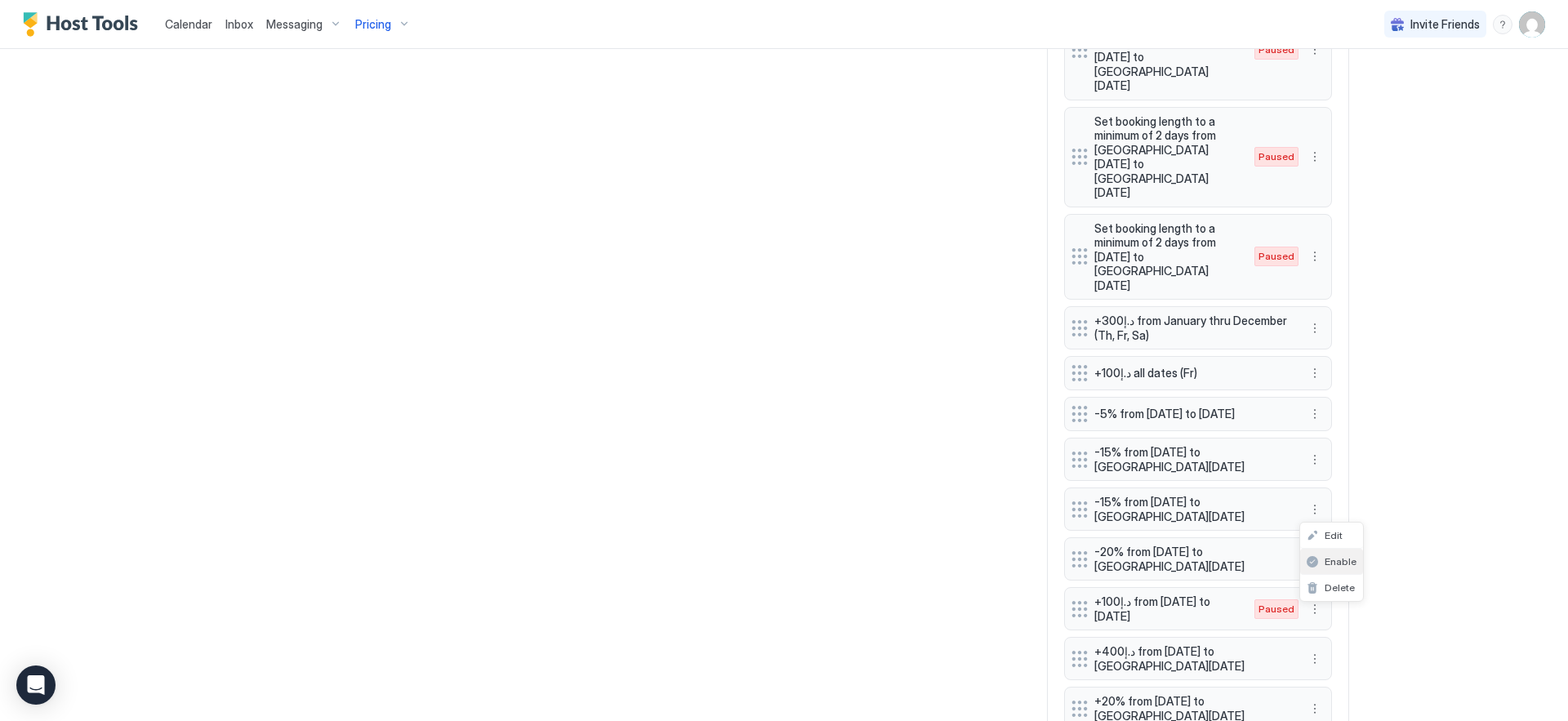
click at [1326, 558] on span "Enable" at bounding box center [1340, 561] width 32 height 12
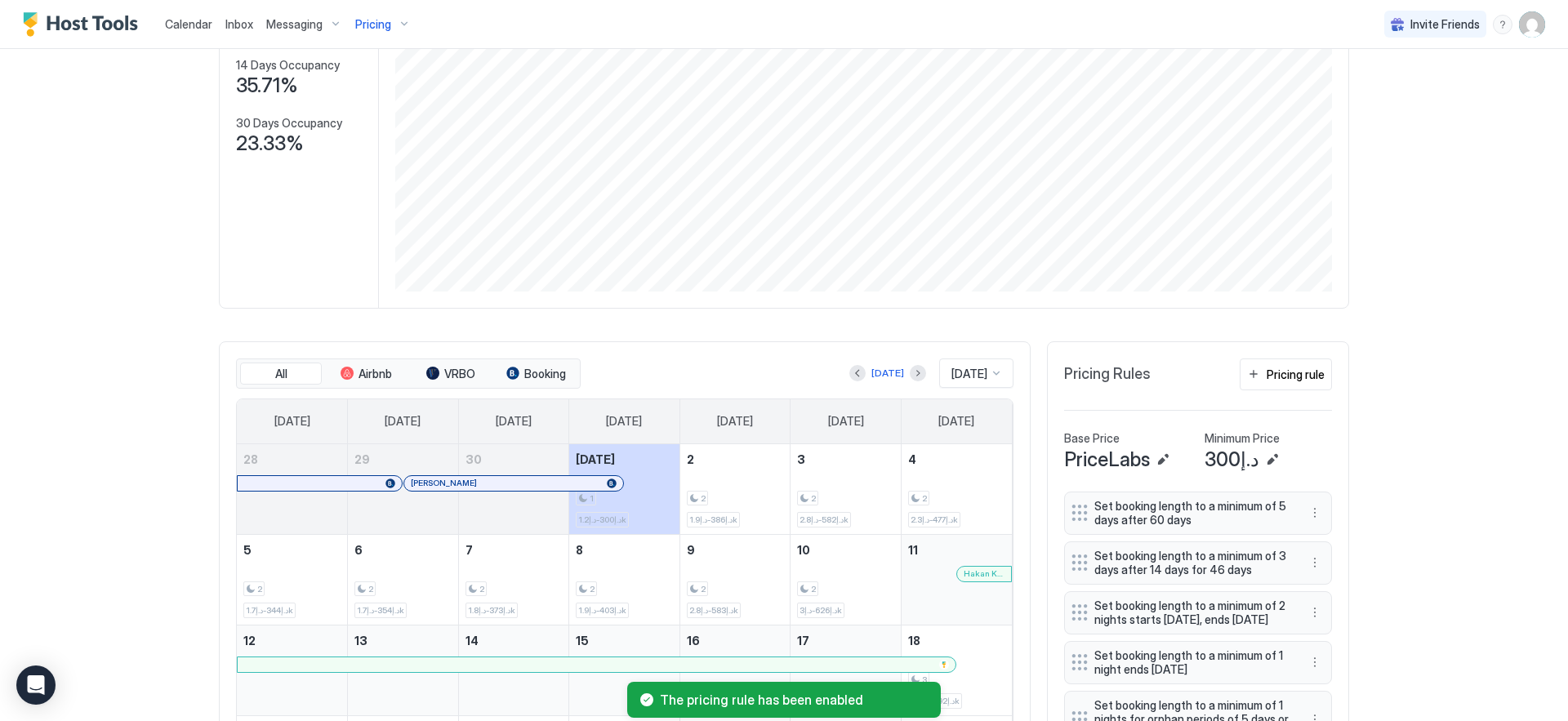
scroll to position [350, 0]
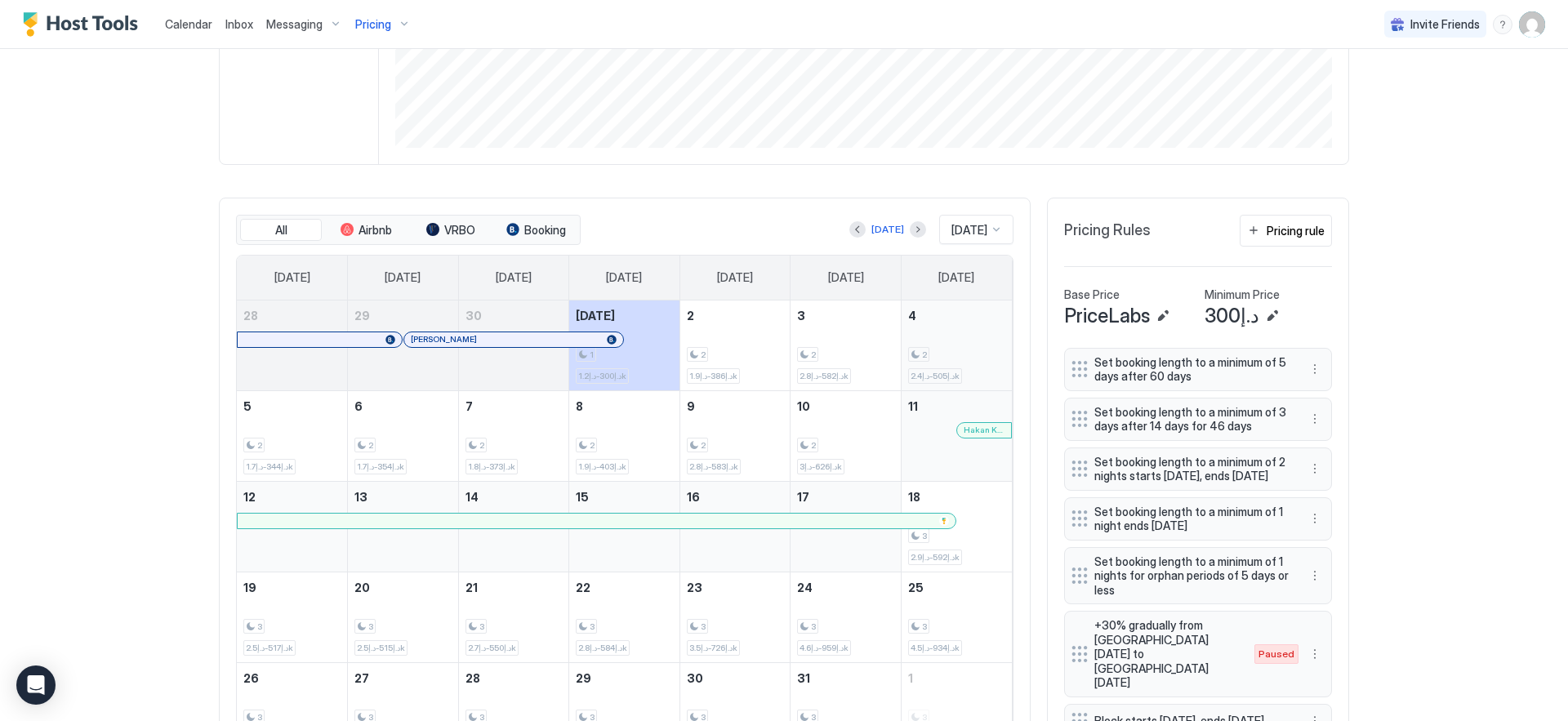
click at [980, 354] on div "2" at bounding box center [956, 354] width 97 height 16
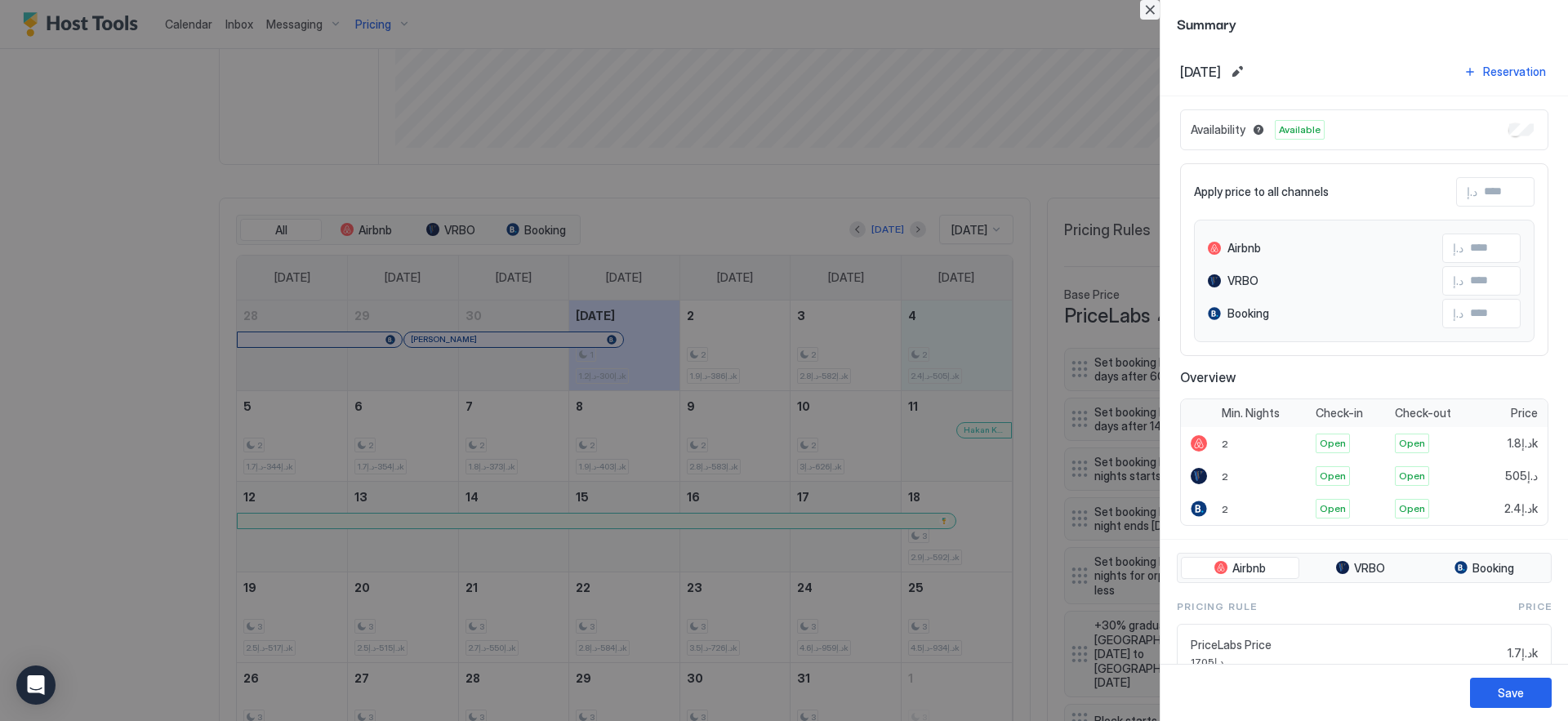
click at [1150, 4] on button "Close" at bounding box center [1150, 10] width 19 height 19
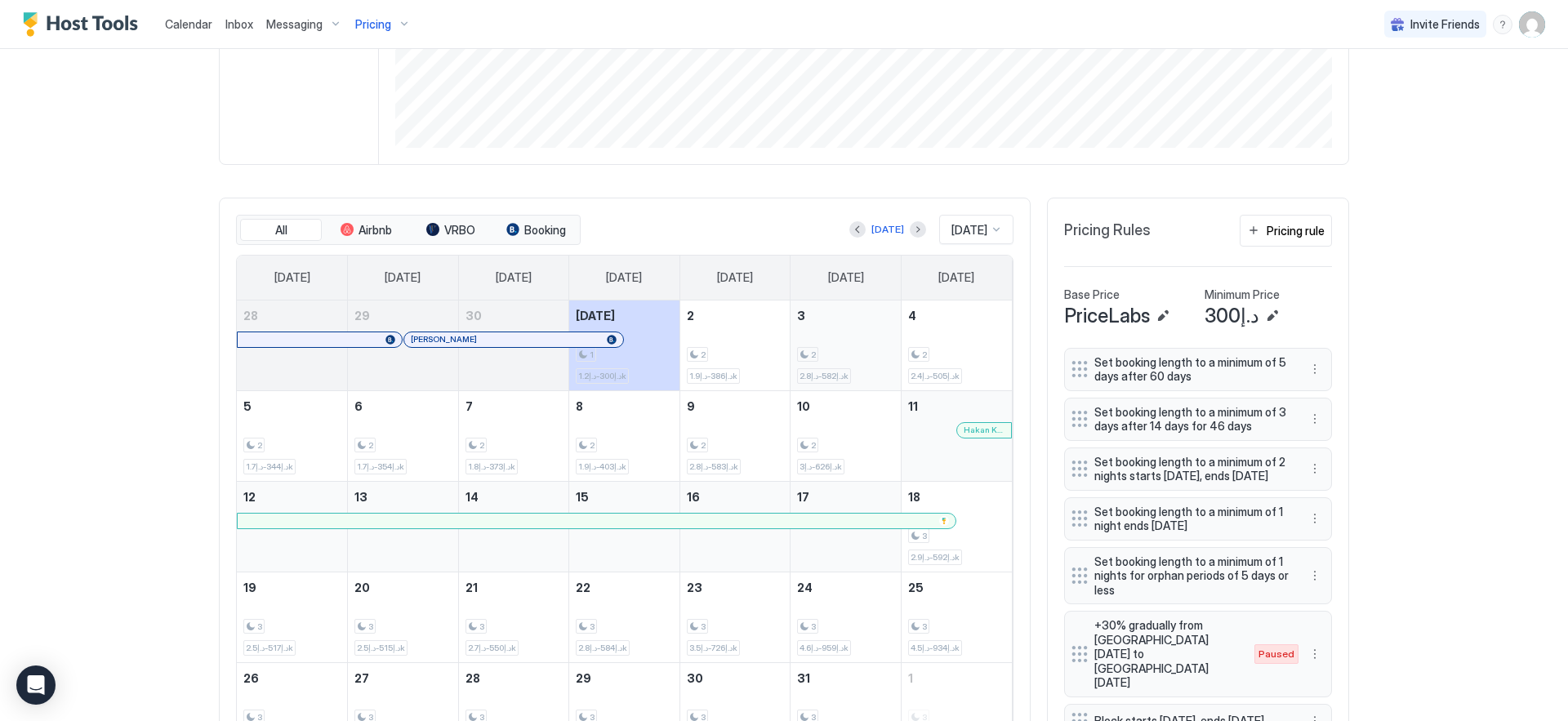
click at [879, 317] on div "2 د.إ582-د.إ2.8k" at bounding box center [846, 346] width 97 height 77
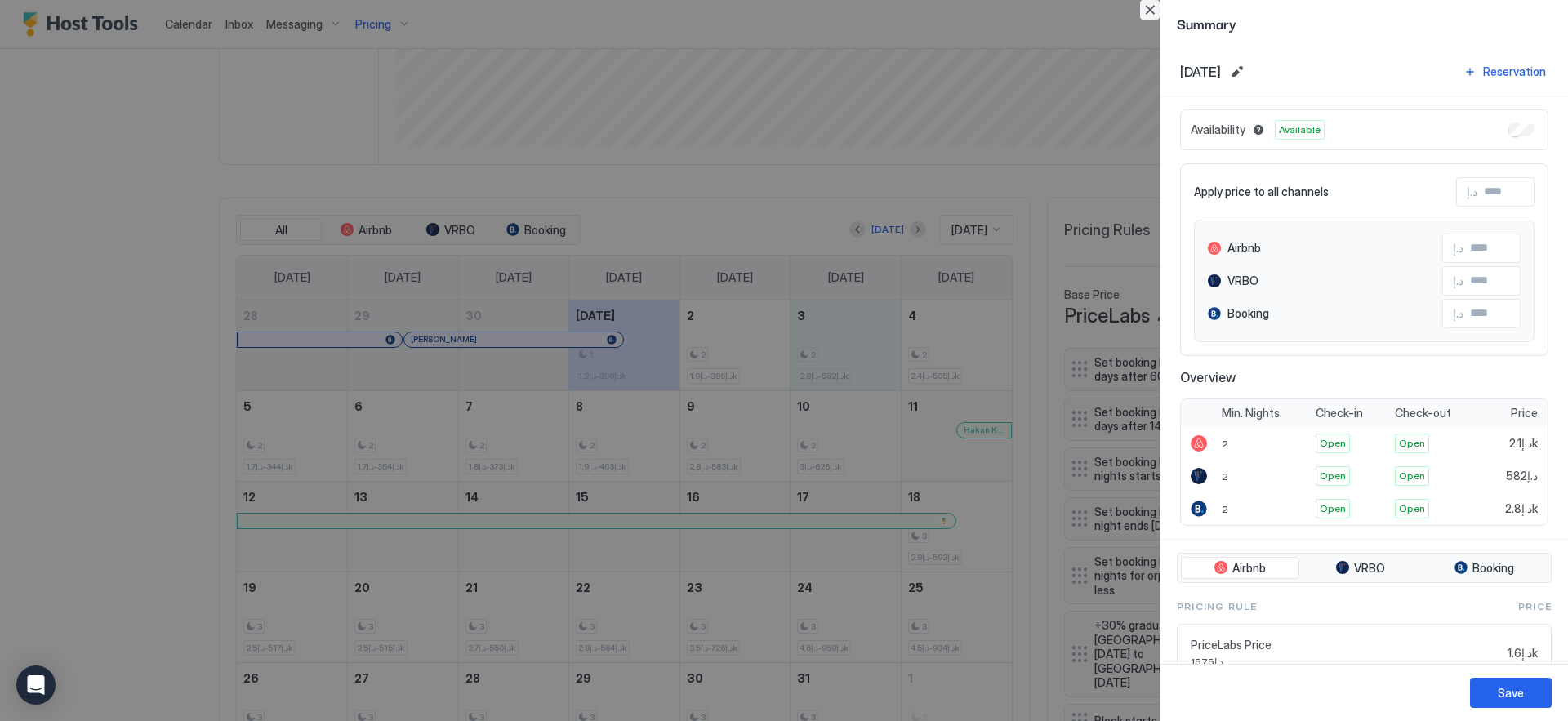
click at [1154, 10] on button "Close" at bounding box center [1150, 10] width 19 height 19
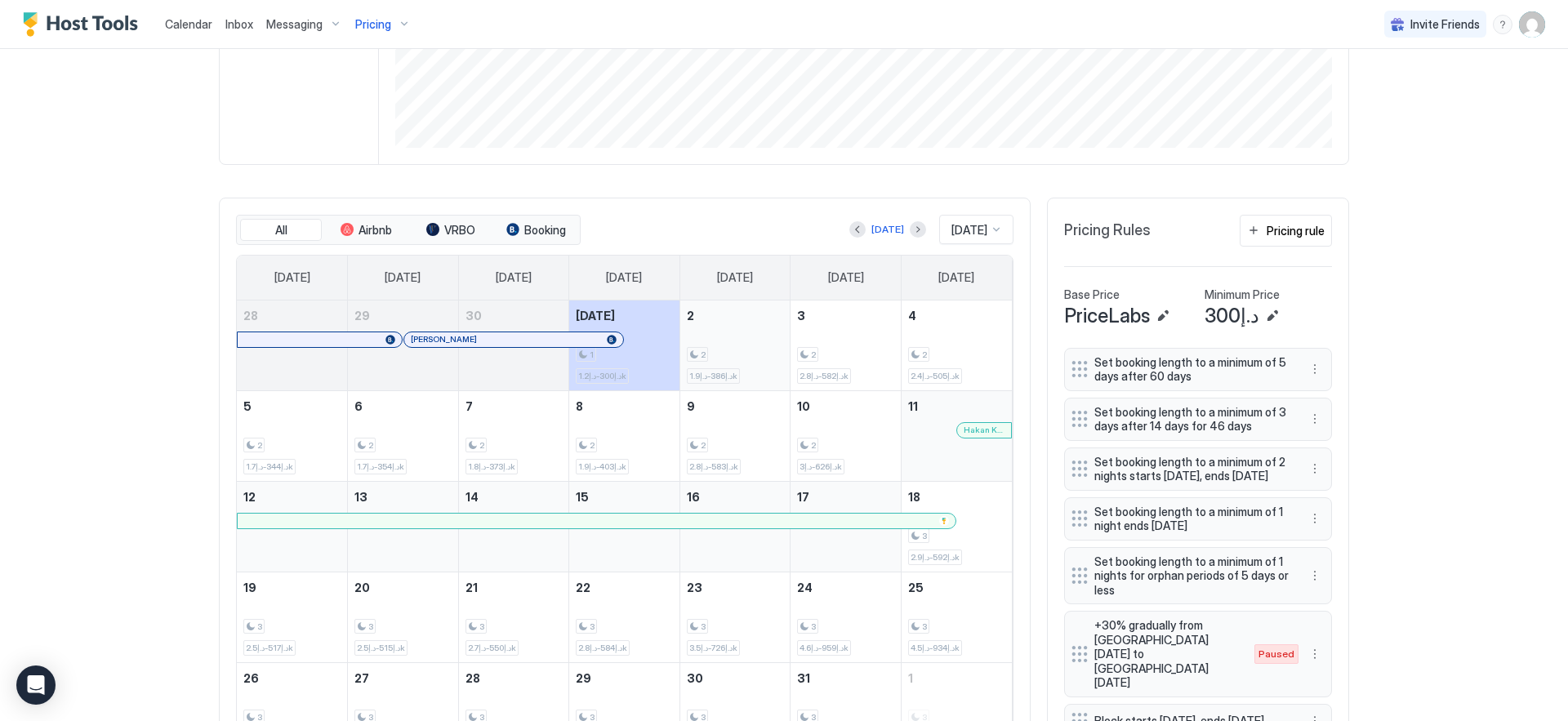
click at [748, 344] on div "2 د.إ386-د.إ1.9k" at bounding box center [735, 346] width 97 height 77
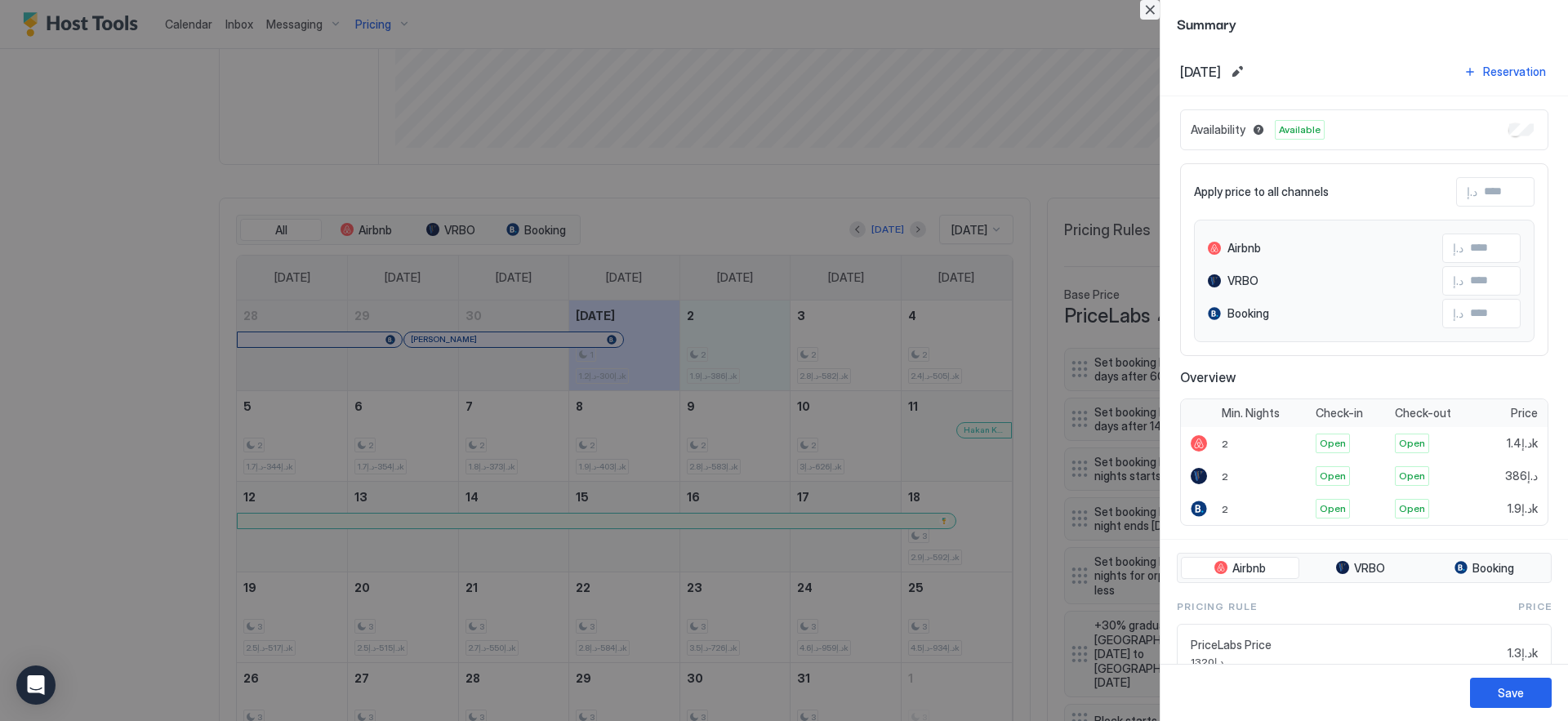
click at [1146, 7] on button "Close" at bounding box center [1150, 10] width 19 height 19
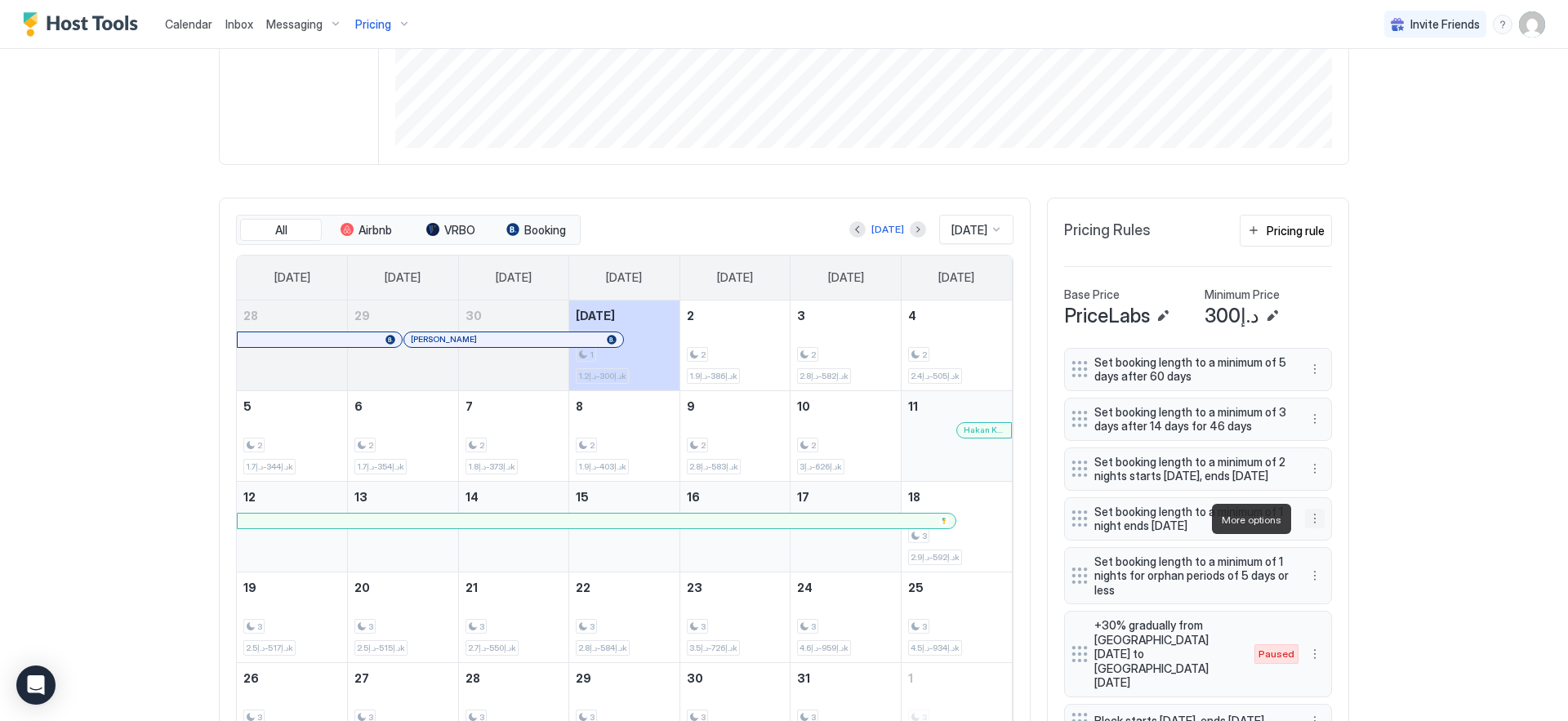
click at [1310, 521] on button "More options" at bounding box center [1315, 518] width 19 height 19
click at [1319, 537] on div "Edit" at bounding box center [1325, 542] width 36 height 12
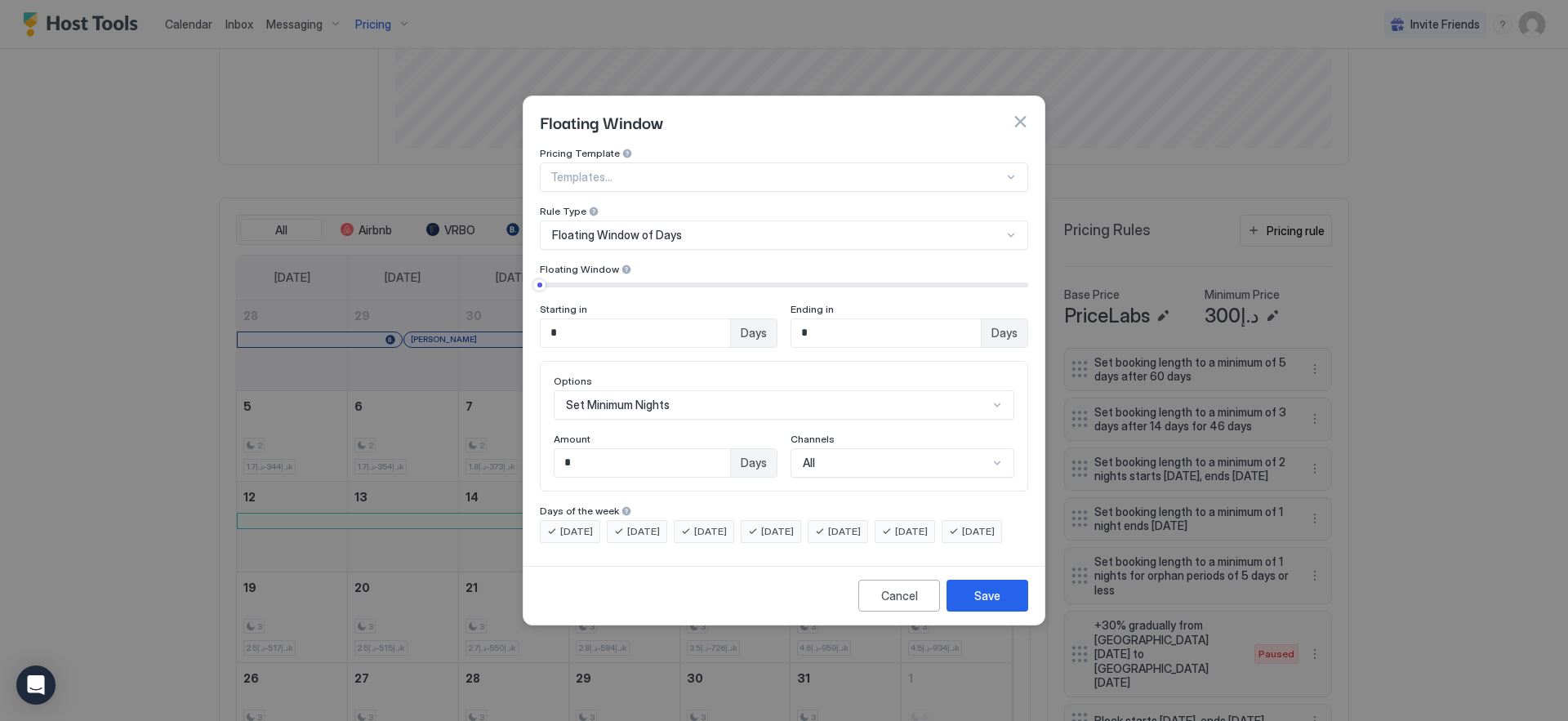
click at [716, 449] on input "*" at bounding box center [642, 463] width 176 height 28
drag, startPoint x: 679, startPoint y: 444, endPoint x: 355, endPoint y: 404, distance: 326.5
click at [355, 404] on div "Floating Window Pricing Template Templates... Rule Type Floating Window of Days…" at bounding box center [784, 360] width 1568 height 721
type input "*"
click at [1009, 612] on button "Save" at bounding box center [987, 595] width 81 height 32
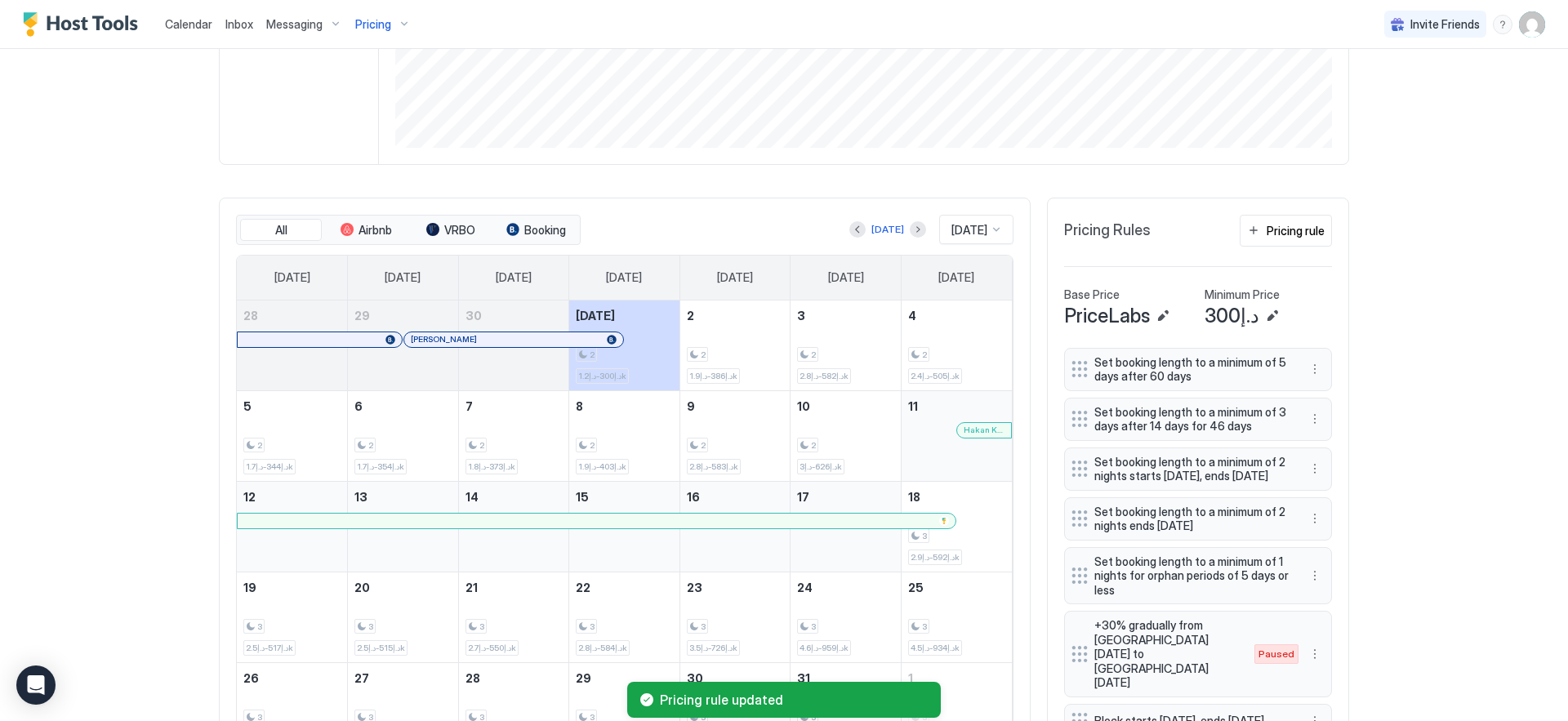
click at [1390, 381] on div "Calendar Inbox Messaging Pricing Invite Friends EN Home Pricing FIVE Palm Synce…" at bounding box center [784, 360] width 1568 height 721
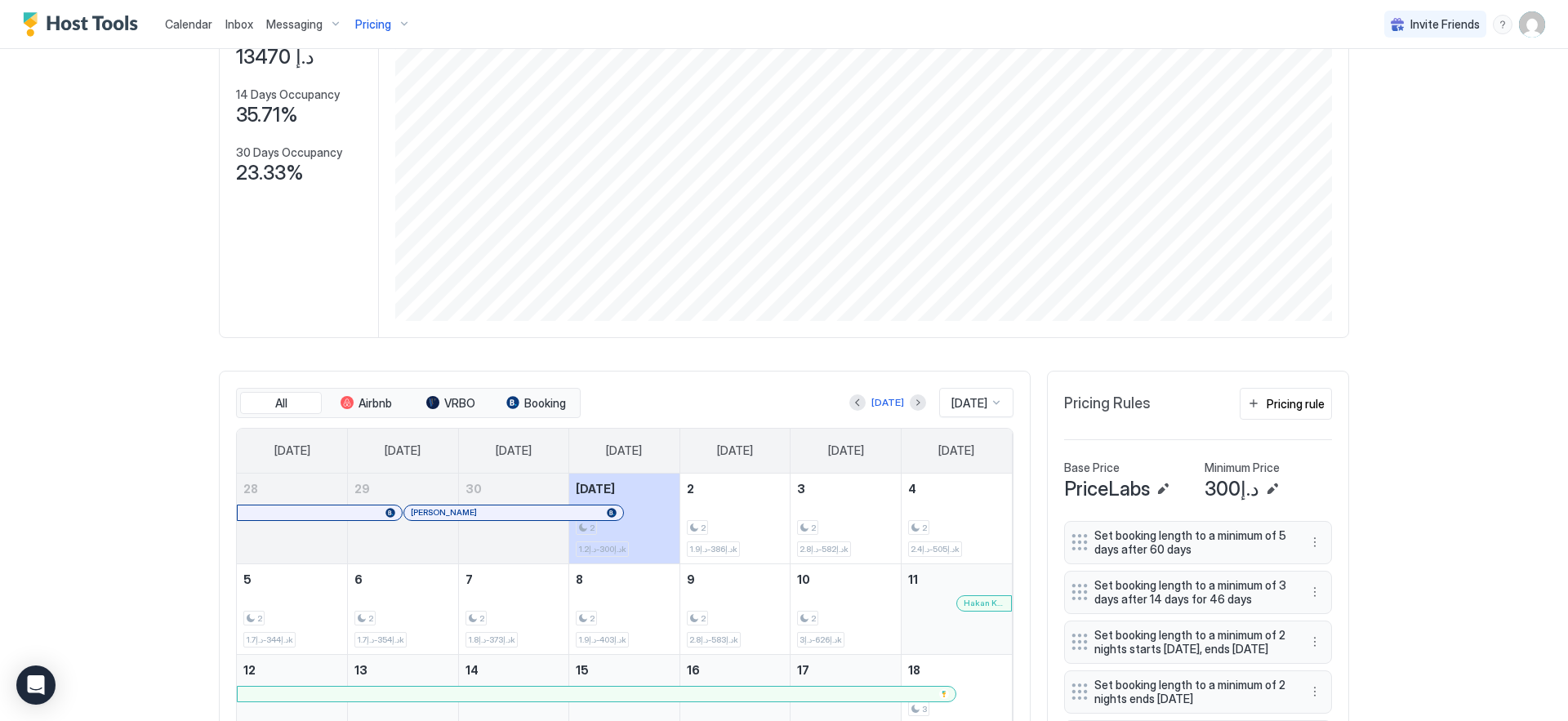
scroll to position [6, 0]
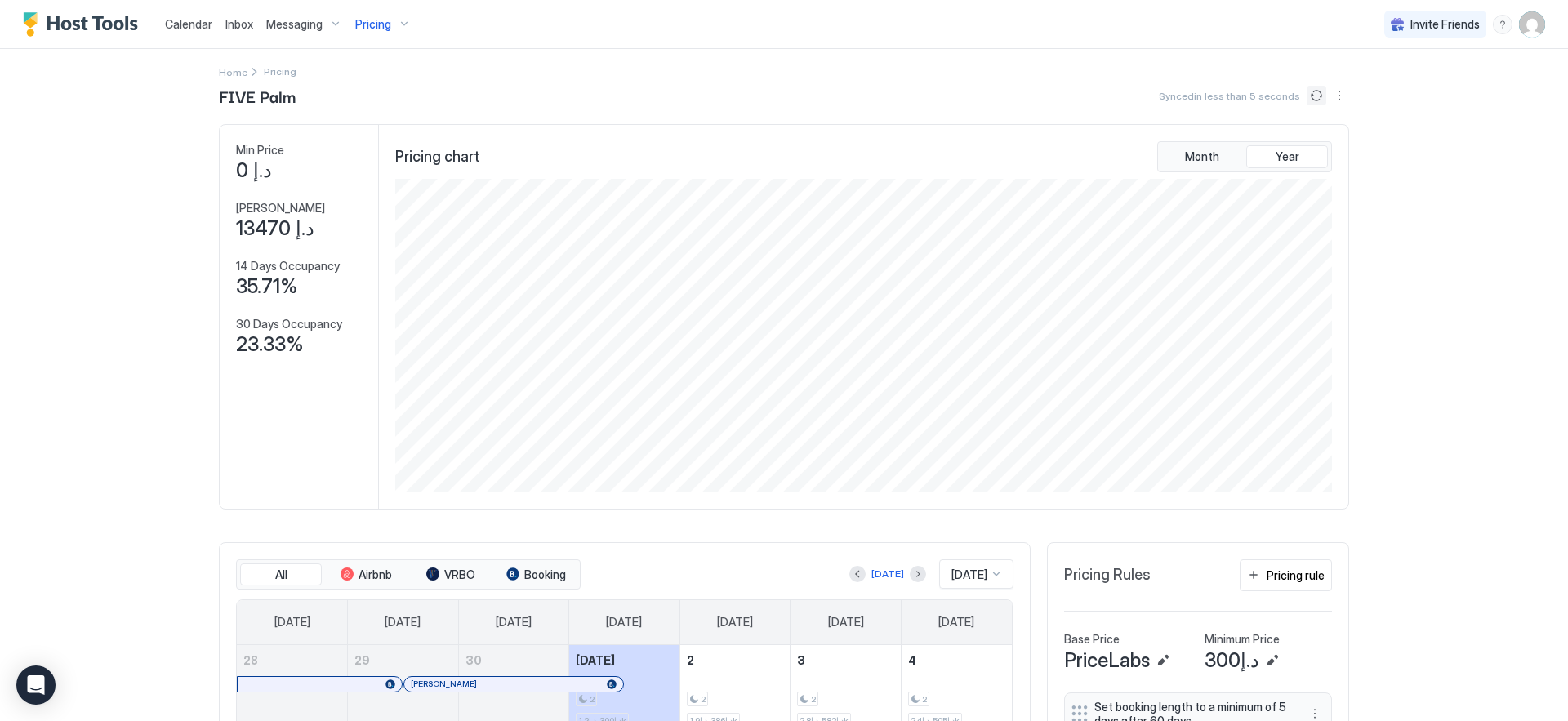
click at [1308, 95] on button "Sync prices" at bounding box center [1317, 95] width 19 height 19
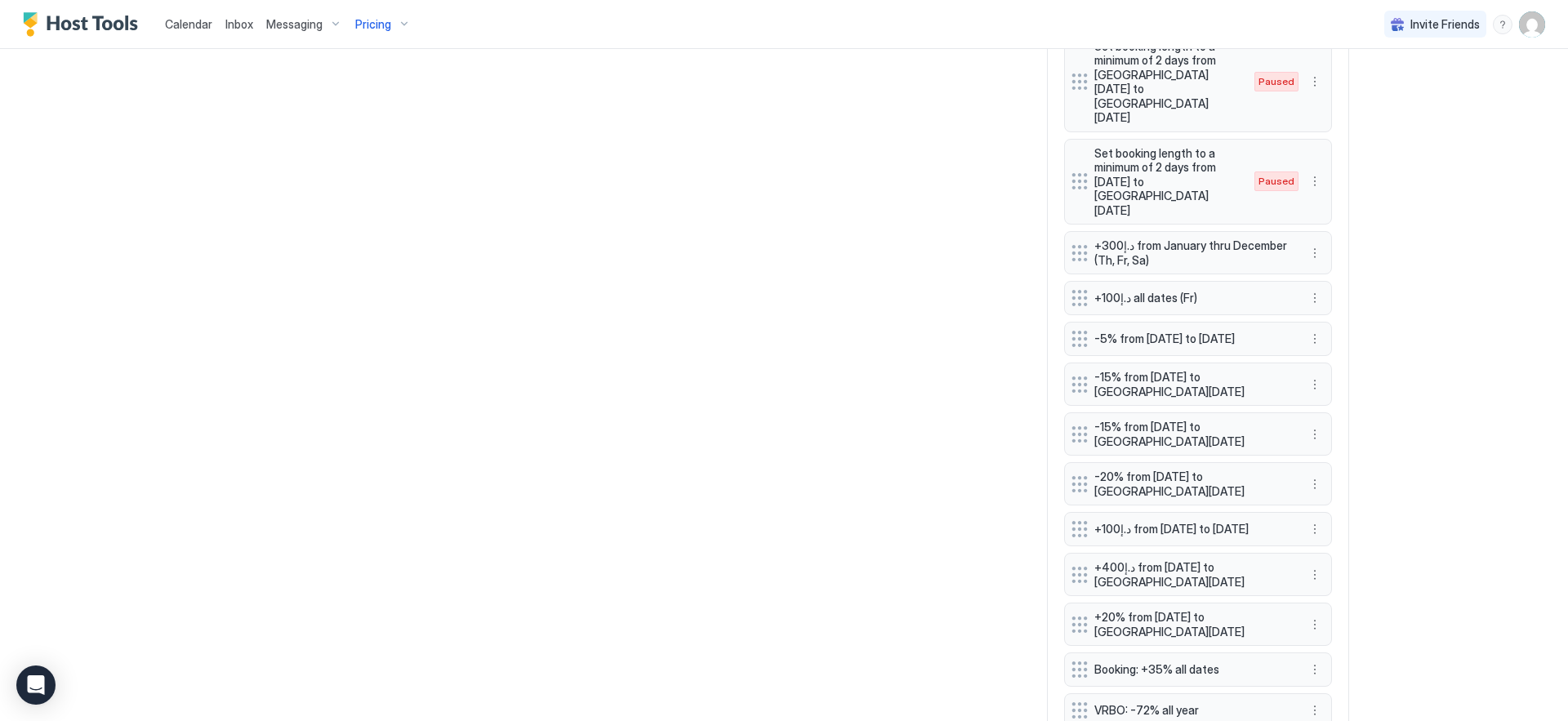
scroll to position [1443, 0]
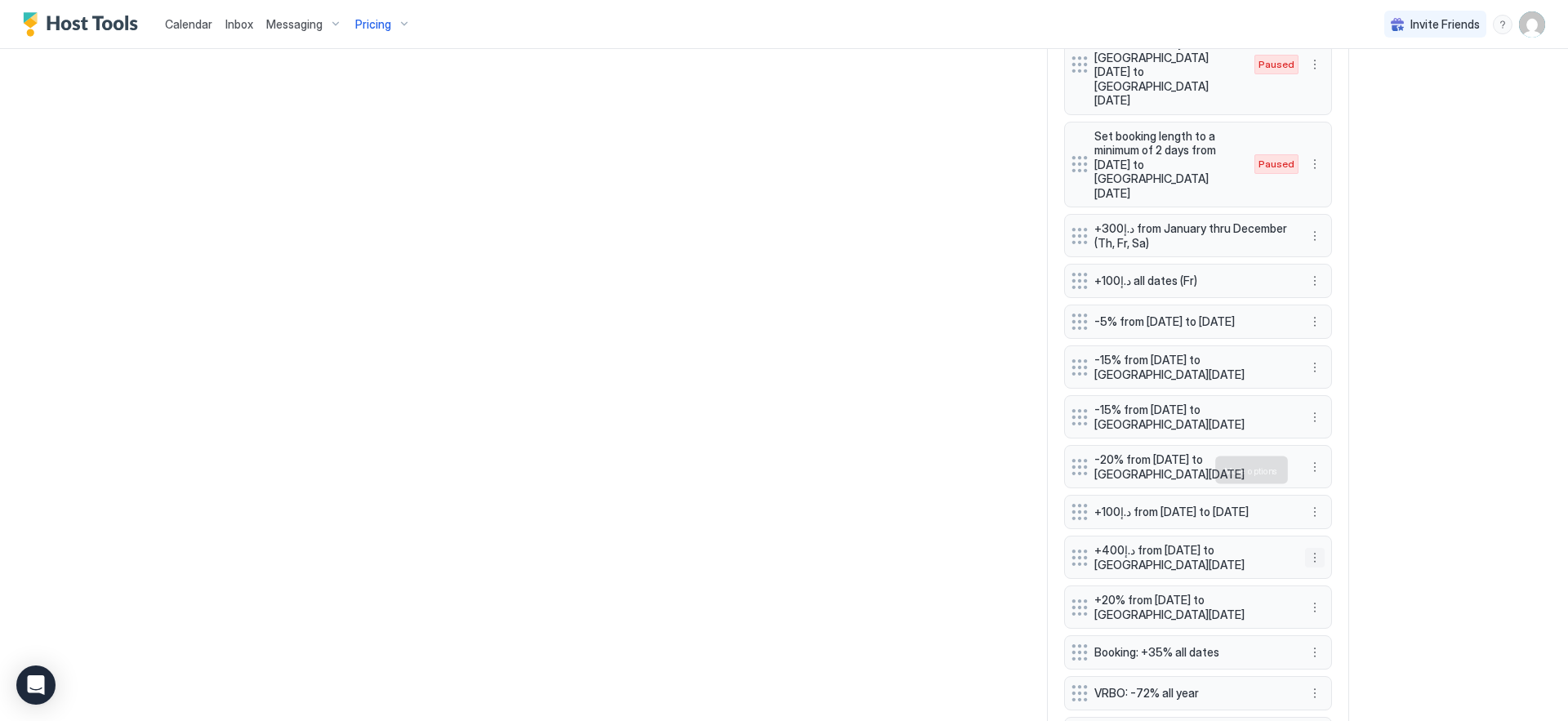
click at [1306, 548] on button "More options" at bounding box center [1315, 557] width 19 height 19
click at [1312, 489] on div "Edit" at bounding box center [1325, 493] width 36 height 12
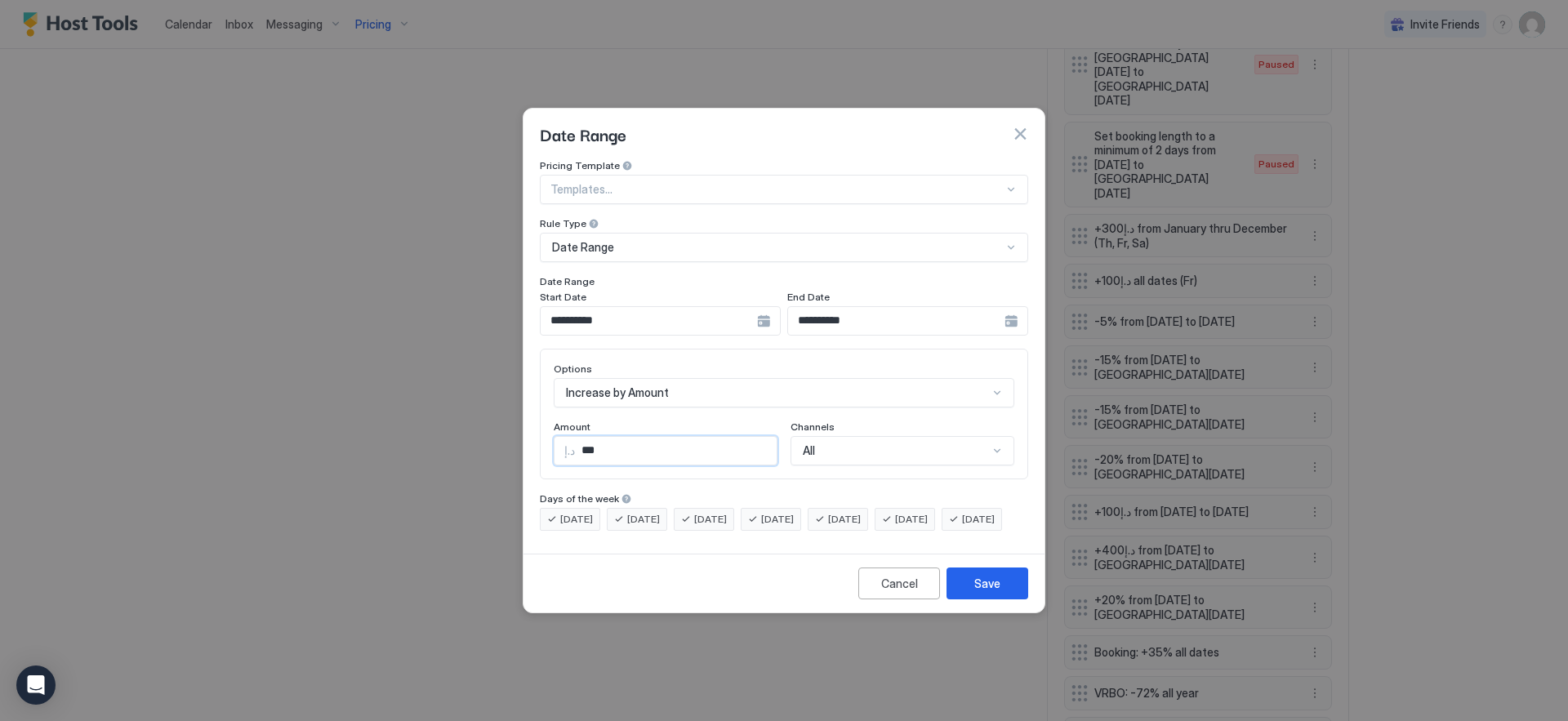
drag, startPoint x: 588, startPoint y: 437, endPoint x: 505, endPoint y: 425, distance: 83.9
click at [506, 426] on div "**********" at bounding box center [784, 360] width 1568 height 721
type input "***"
click at [988, 592] on div "Save" at bounding box center [988, 584] width 26 height 18
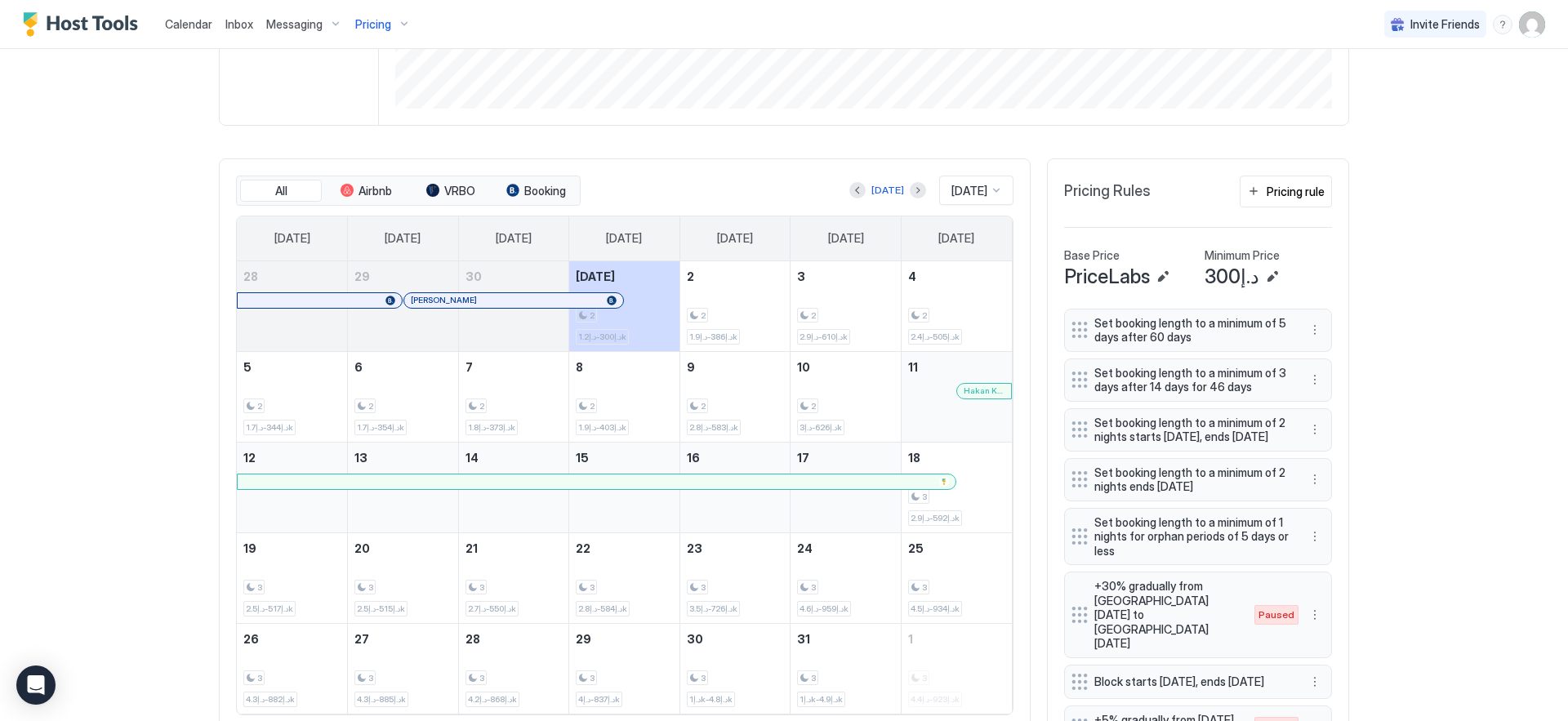
scroll to position [0, 0]
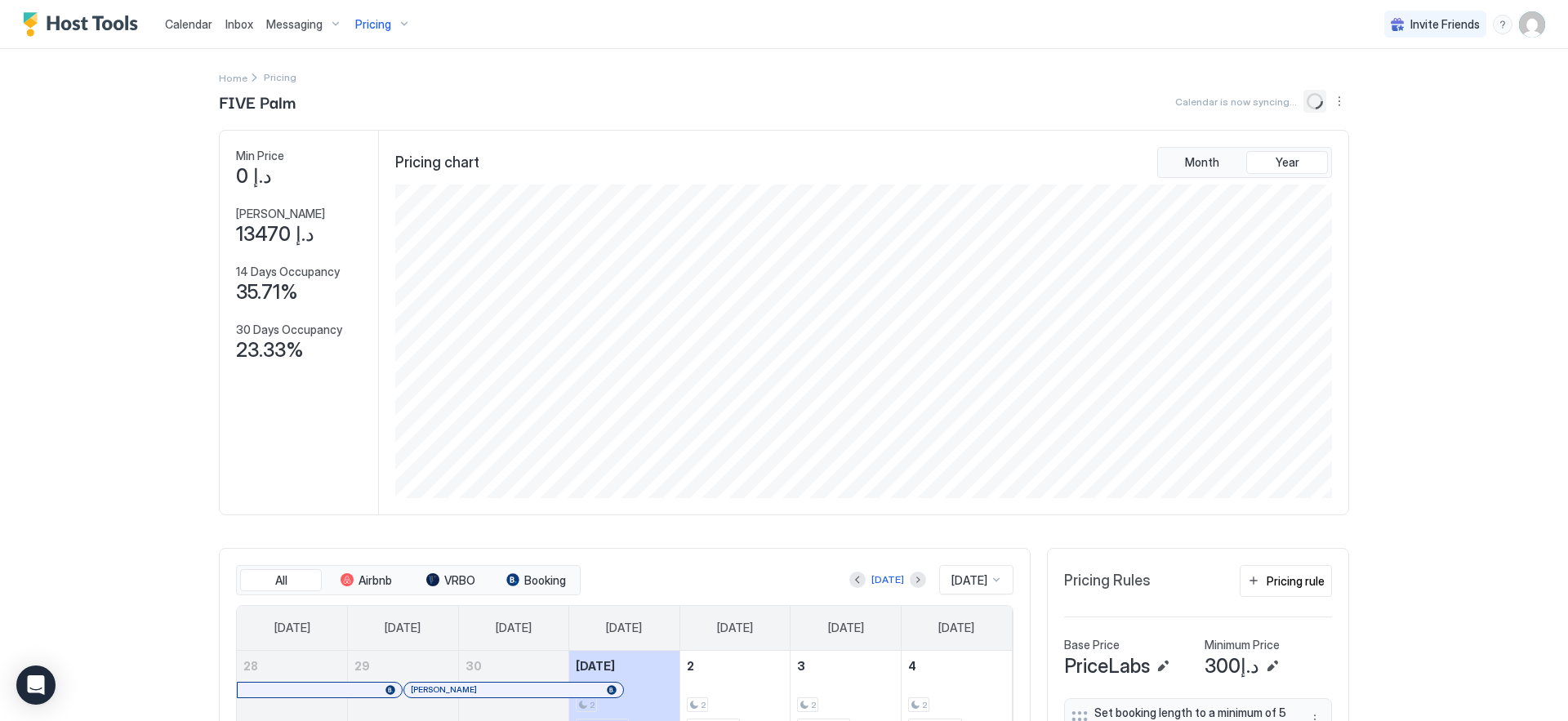
click at [1309, 100] on icon "loading" at bounding box center [1315, 102] width 22 height 22
click at [1312, 103] on button "Sync prices" at bounding box center [1317, 101] width 19 height 19
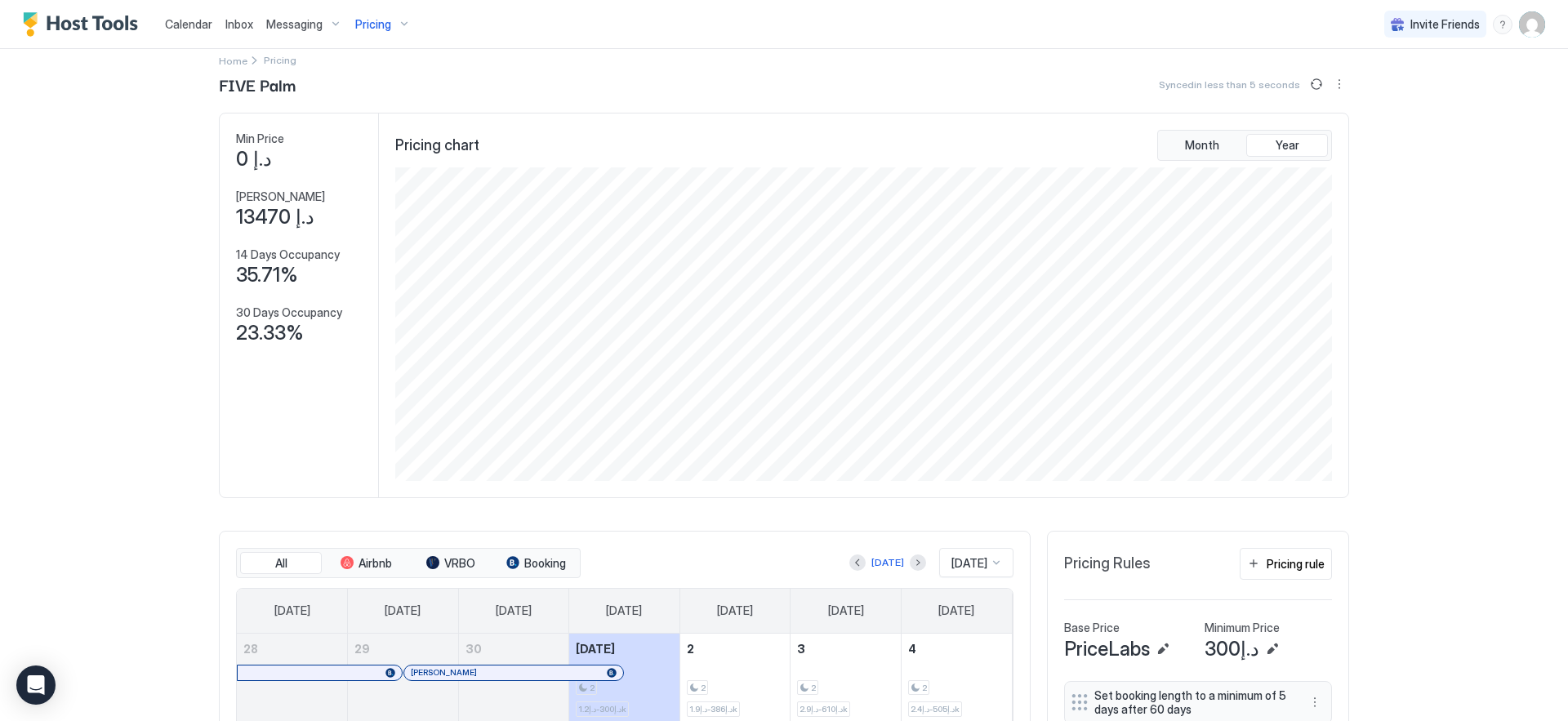
scroll to position [117, 0]
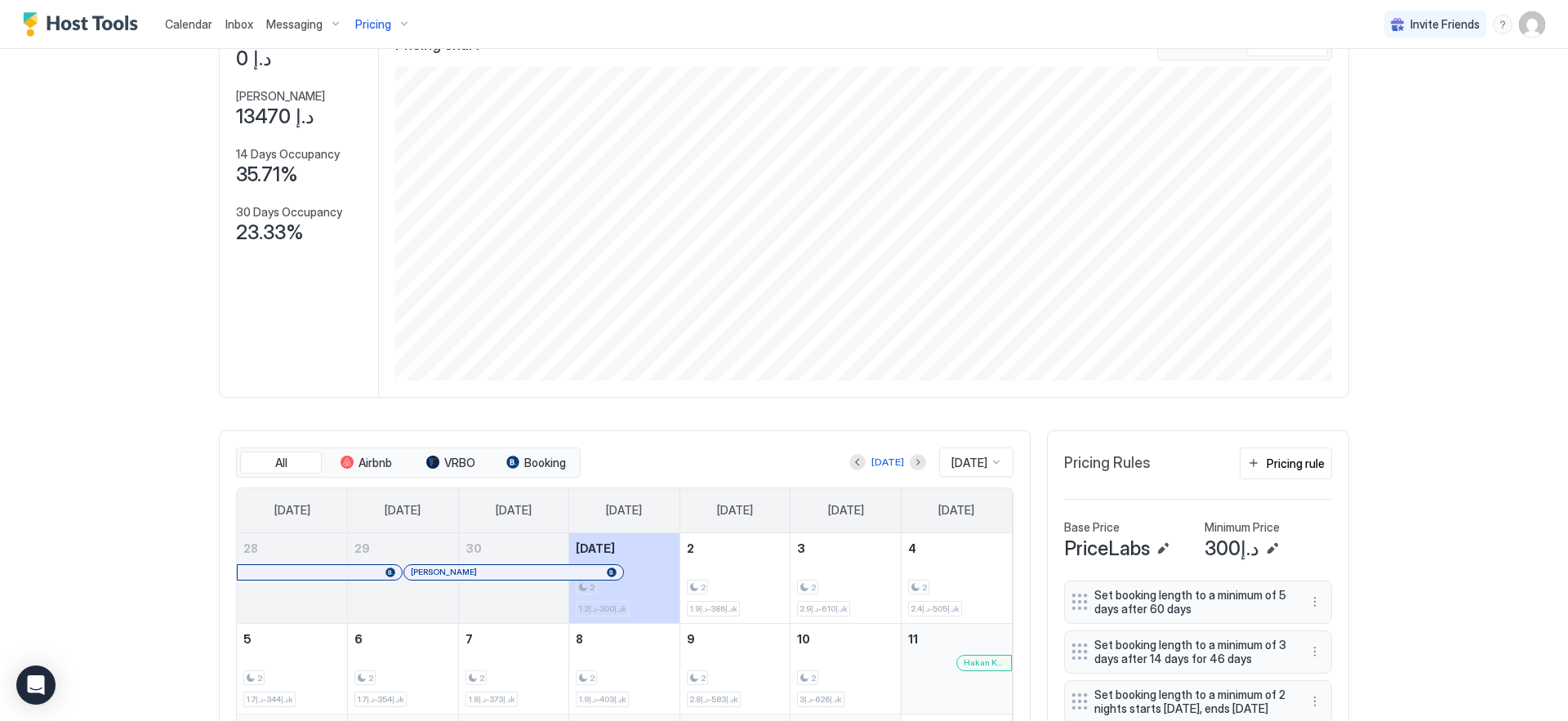
click at [247, 31] on span "Inbox" at bounding box center [239, 24] width 28 height 14
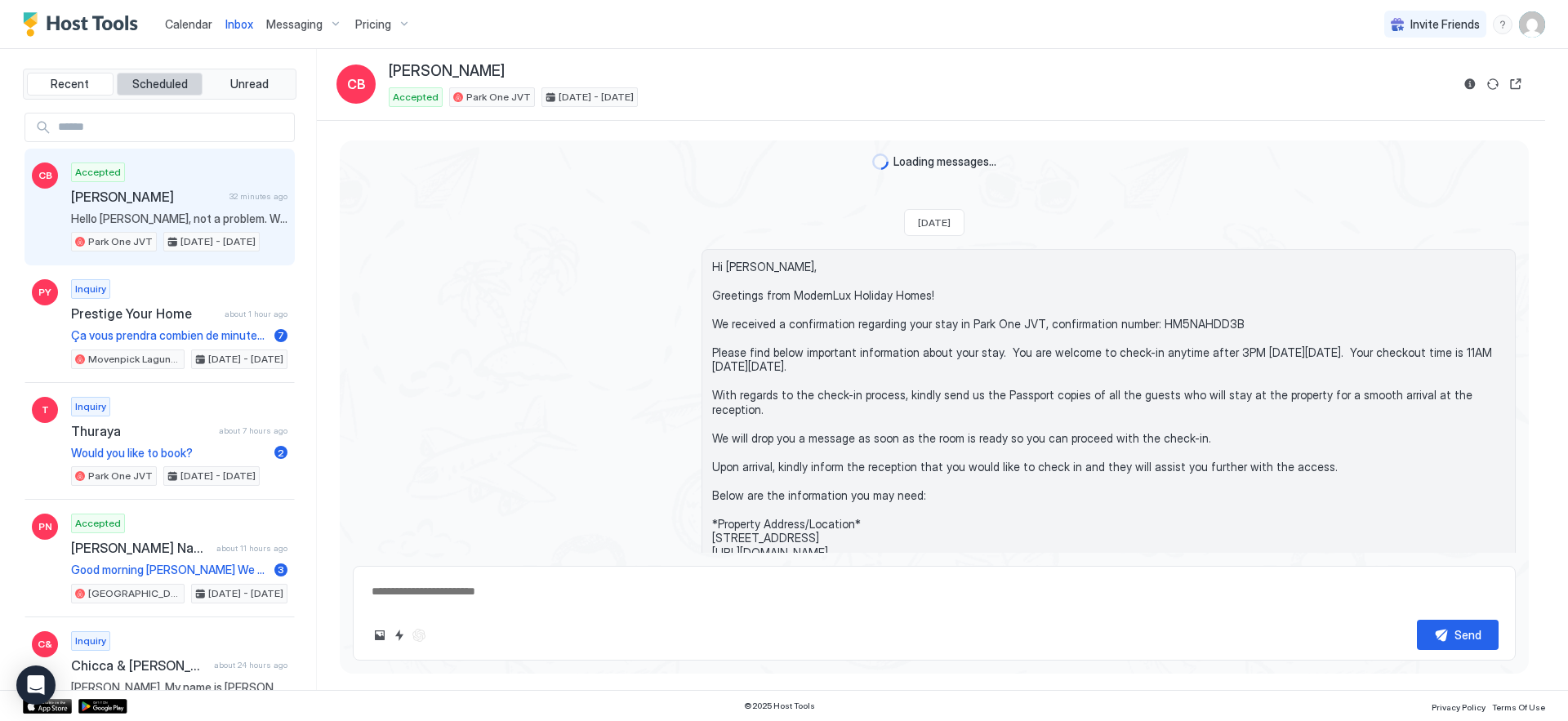
scroll to position [596, 0]
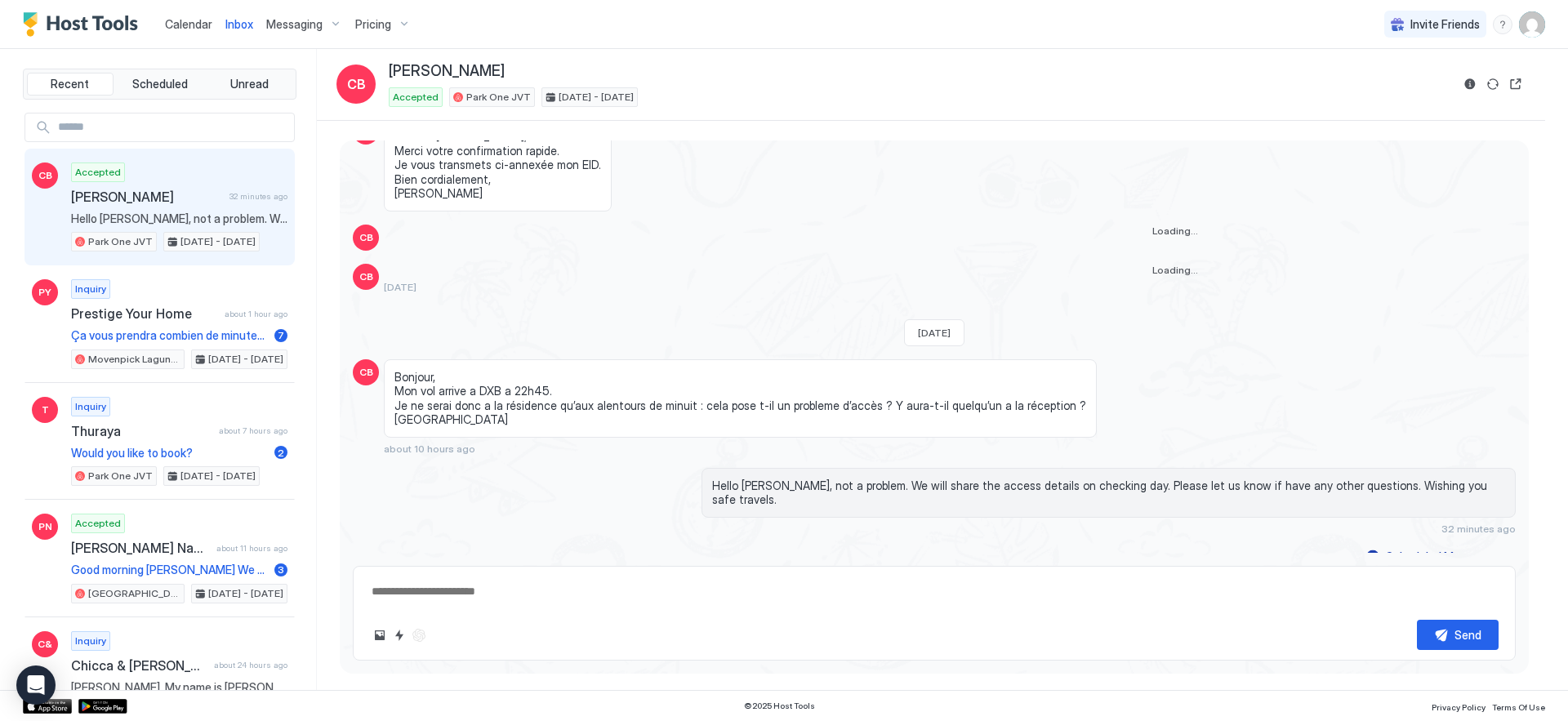
type textarea "*"
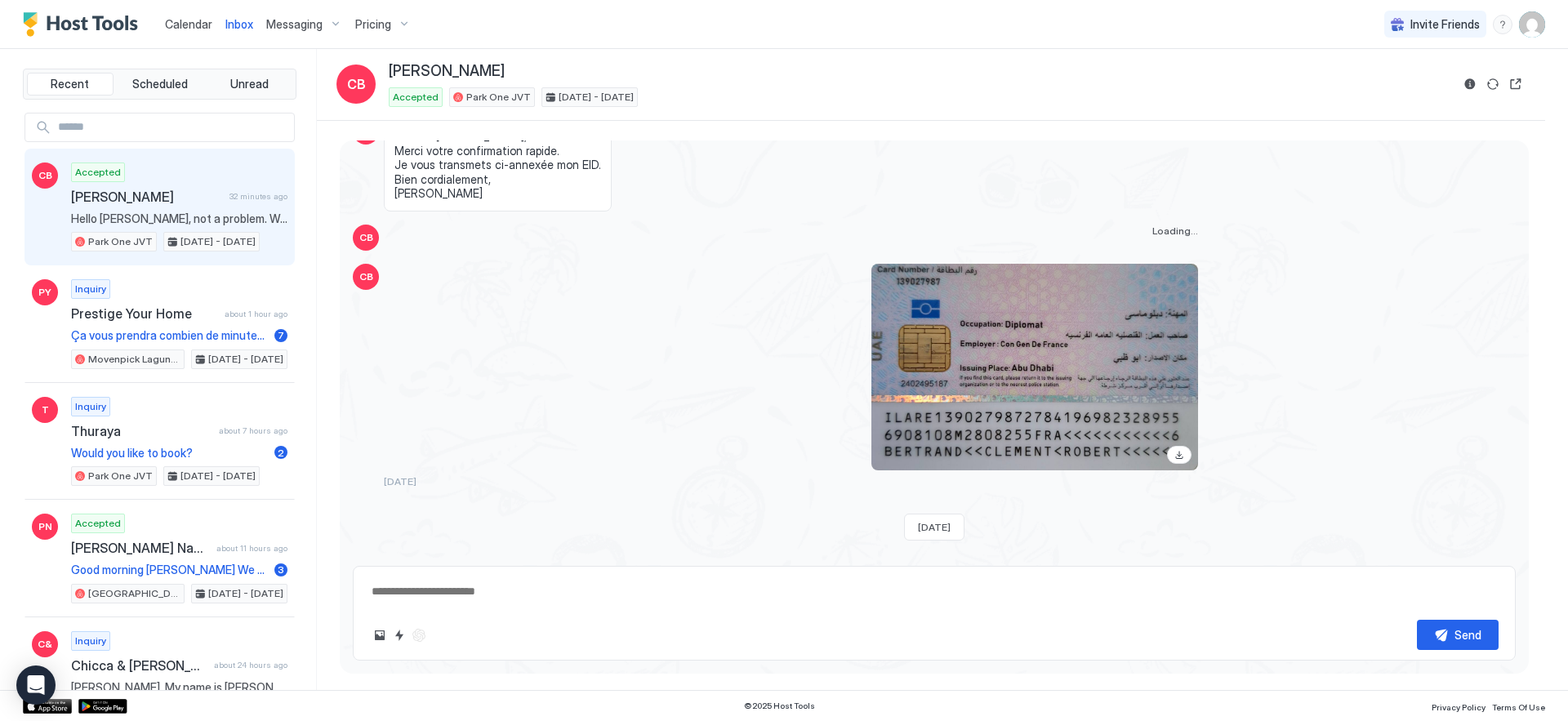
click at [304, 28] on span "Messaging" at bounding box center [294, 24] width 56 height 15
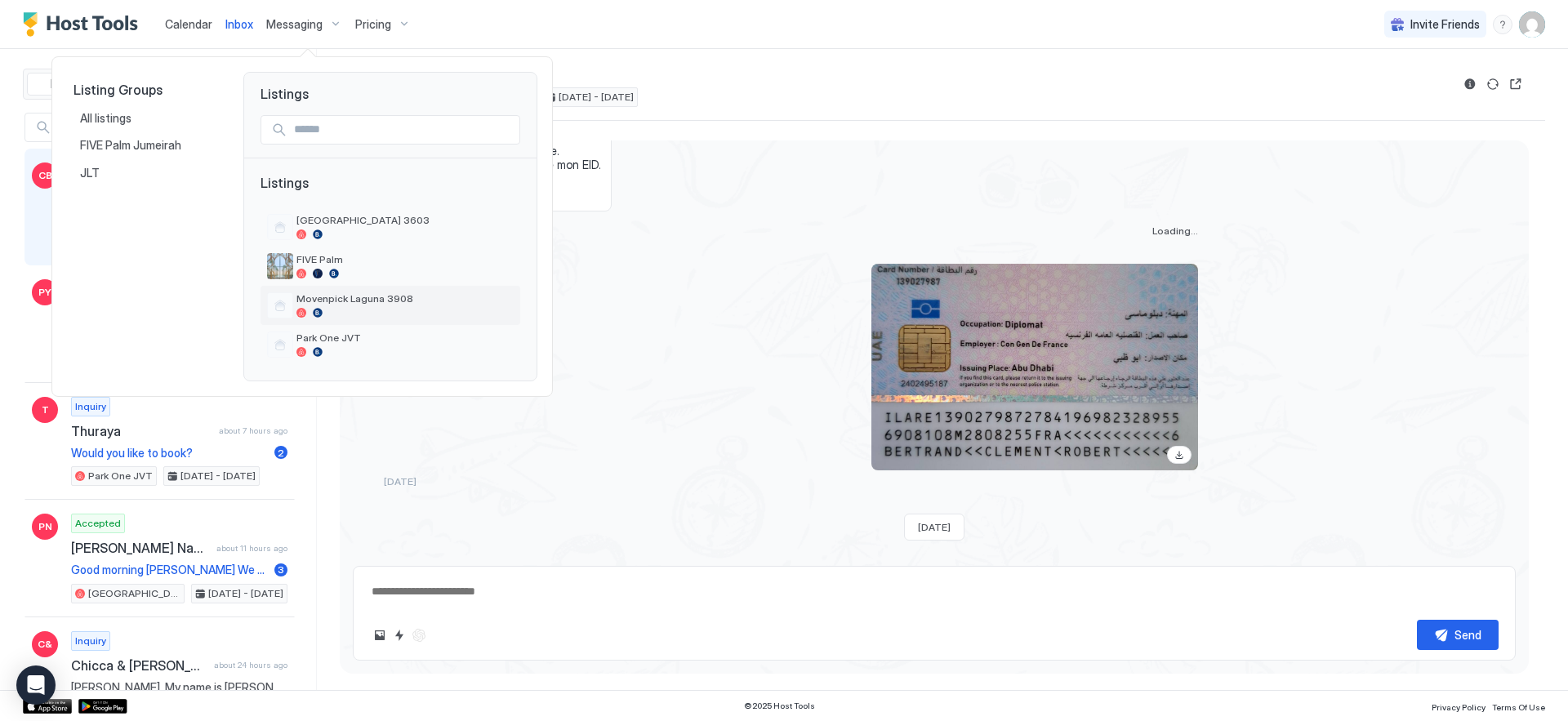
click at [348, 301] on span "Movenpick Laguna 3908" at bounding box center [405, 298] width 217 height 12
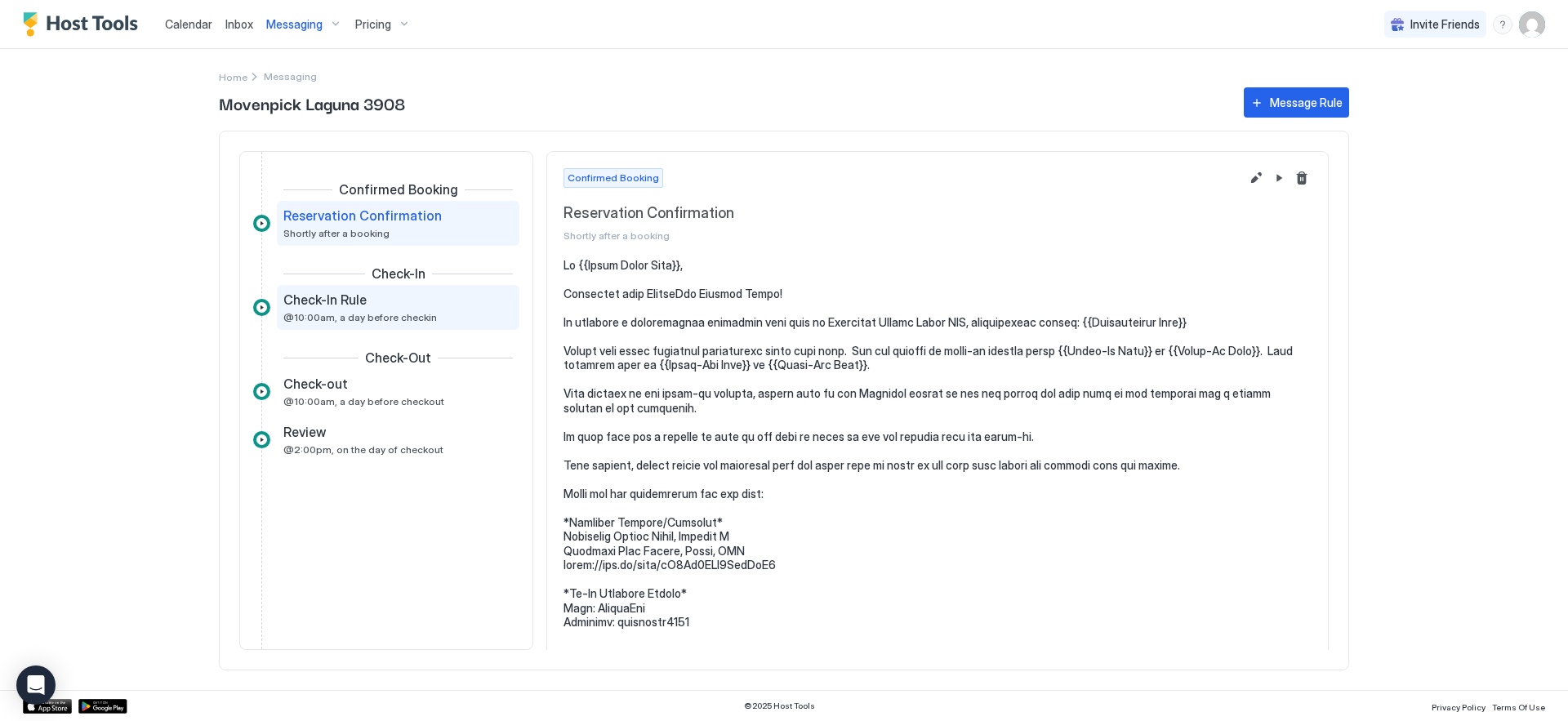
click at [396, 313] on span "@10:00am, a day before checkin" at bounding box center [360, 317] width 153 height 12
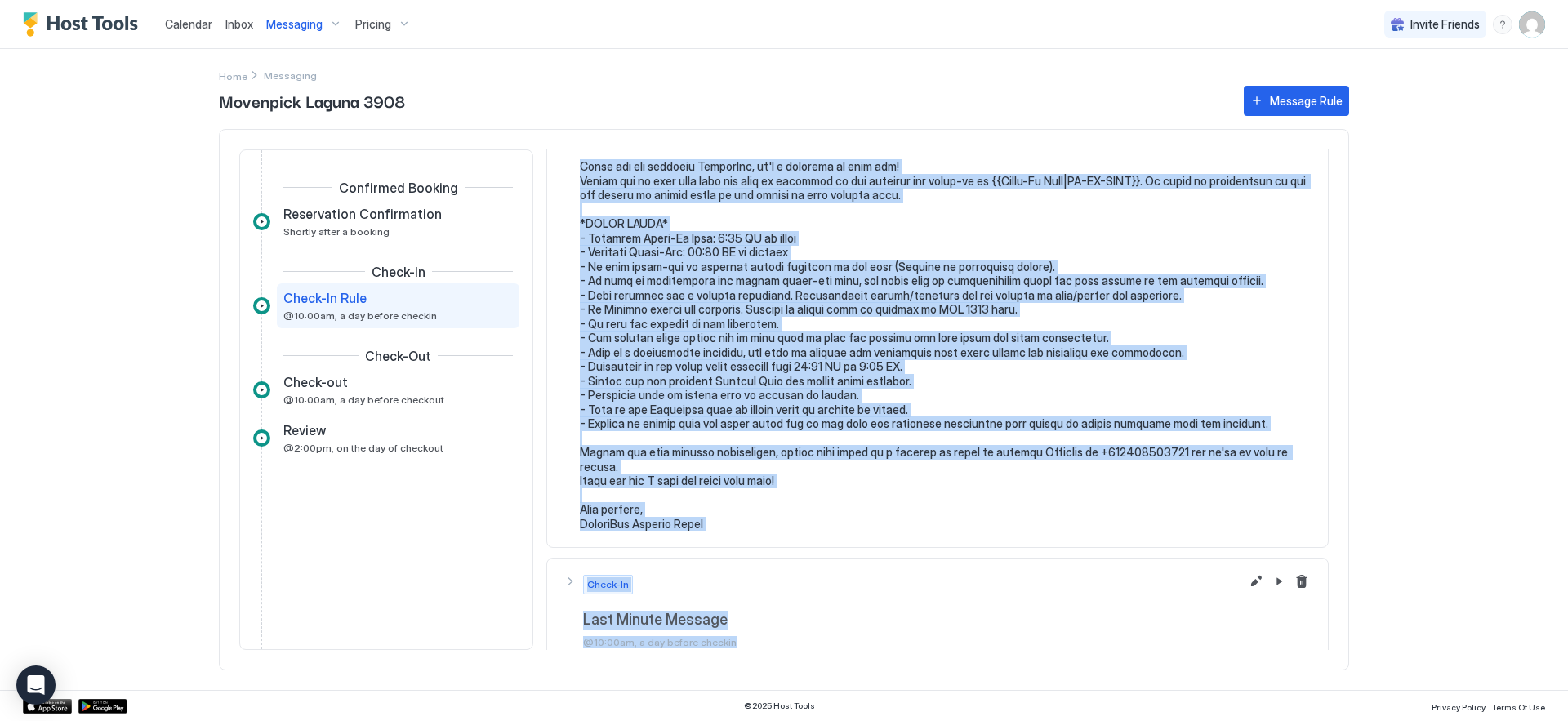
scroll to position [140, 0]
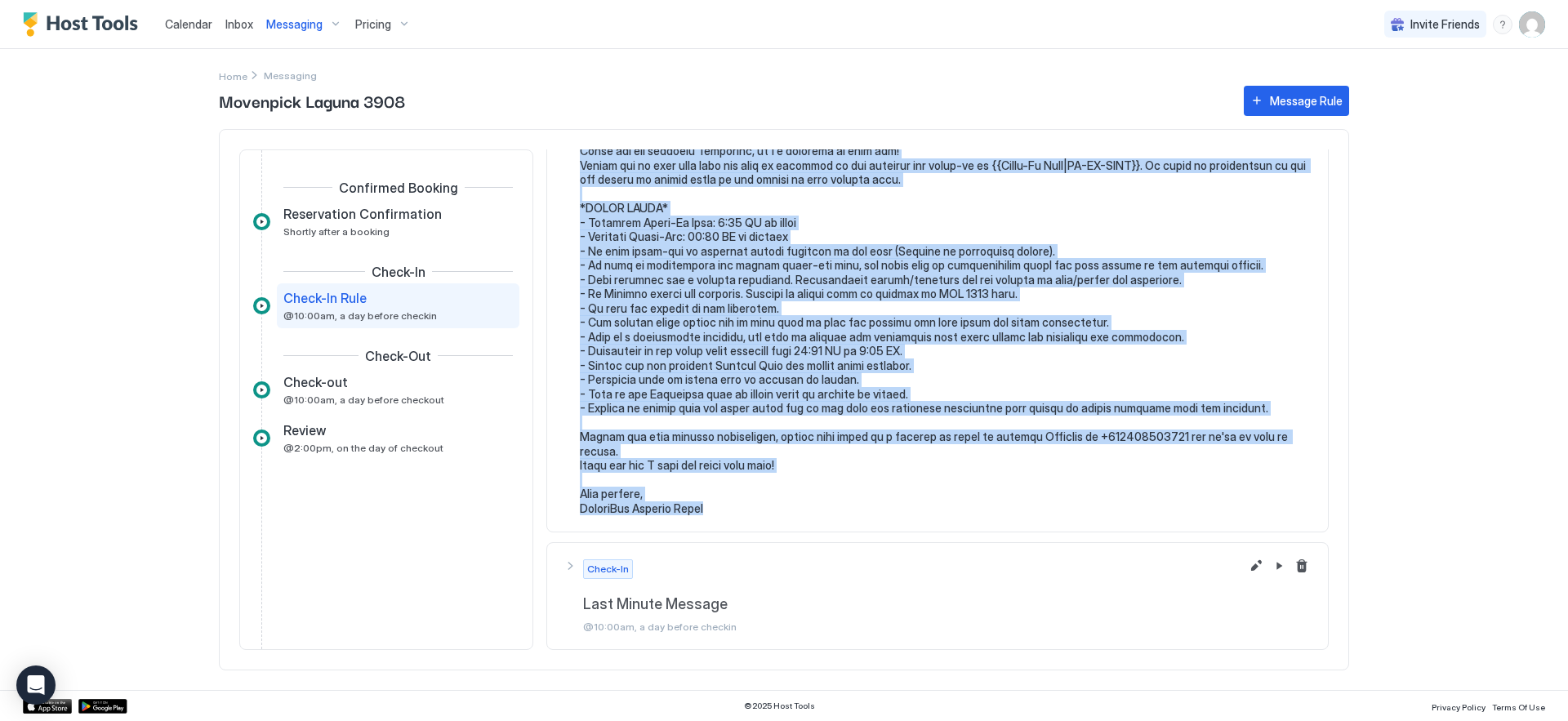
drag, startPoint x: 581, startPoint y: 290, endPoint x: 840, endPoint y: 523, distance: 348.4
click at [840, 523] on section at bounding box center [938, 324] width 781 height 416
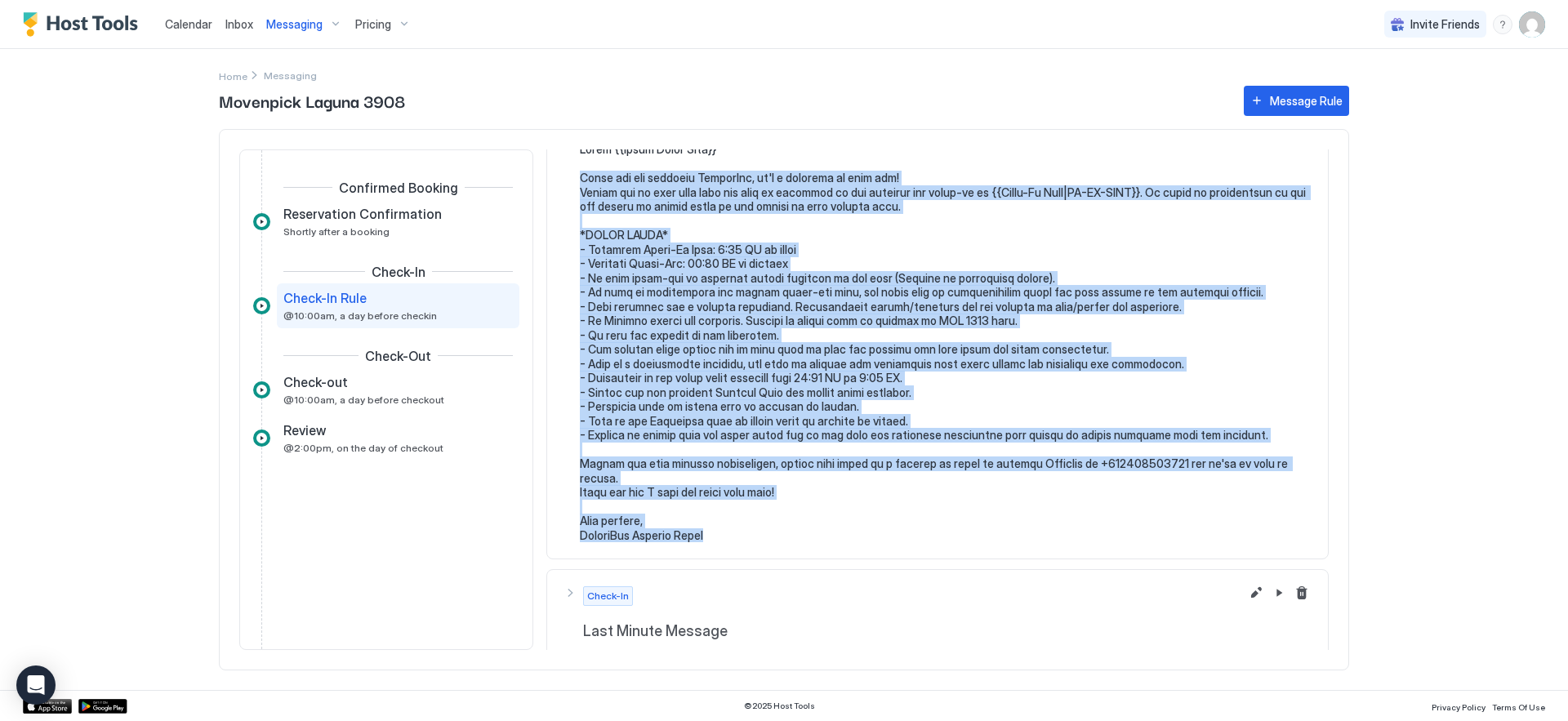
scroll to position [0, 0]
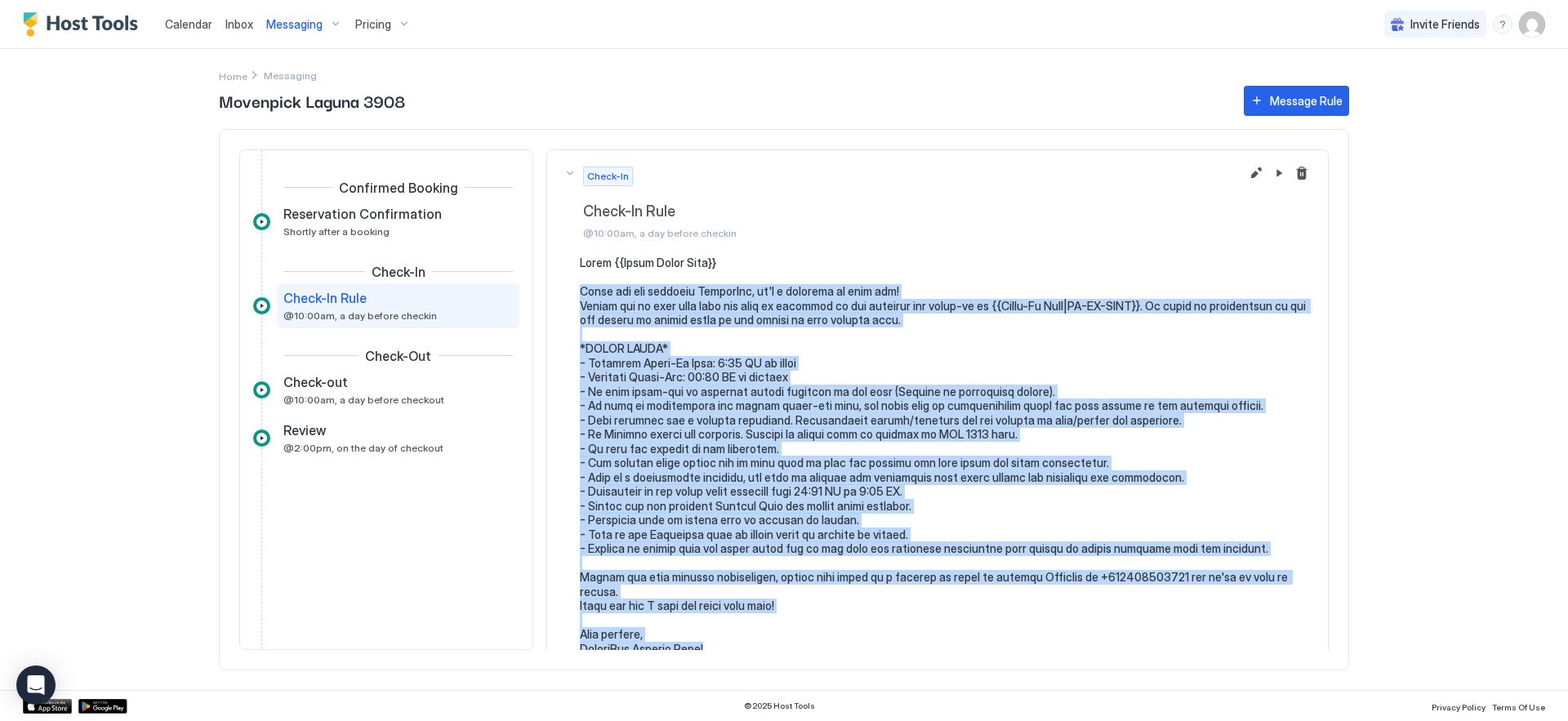
copy pre "Thank you for choosing ModernLux, it's a pleasure to host you! Please let us kn…"
